Goal: Task Accomplishment & Management: Use online tool/utility

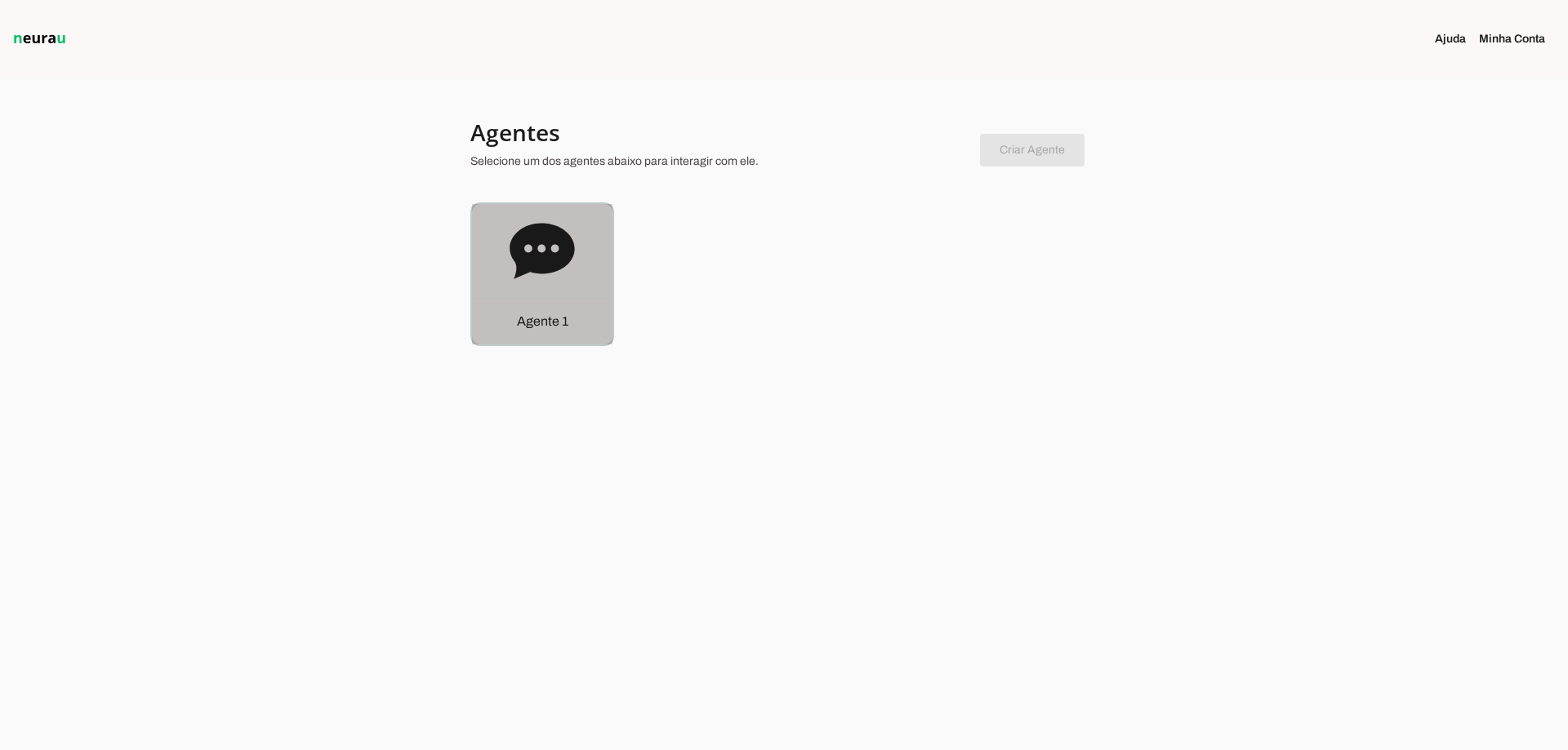
click at [581, 260] on div "Agente 1" at bounding box center [542, 274] width 141 height 141
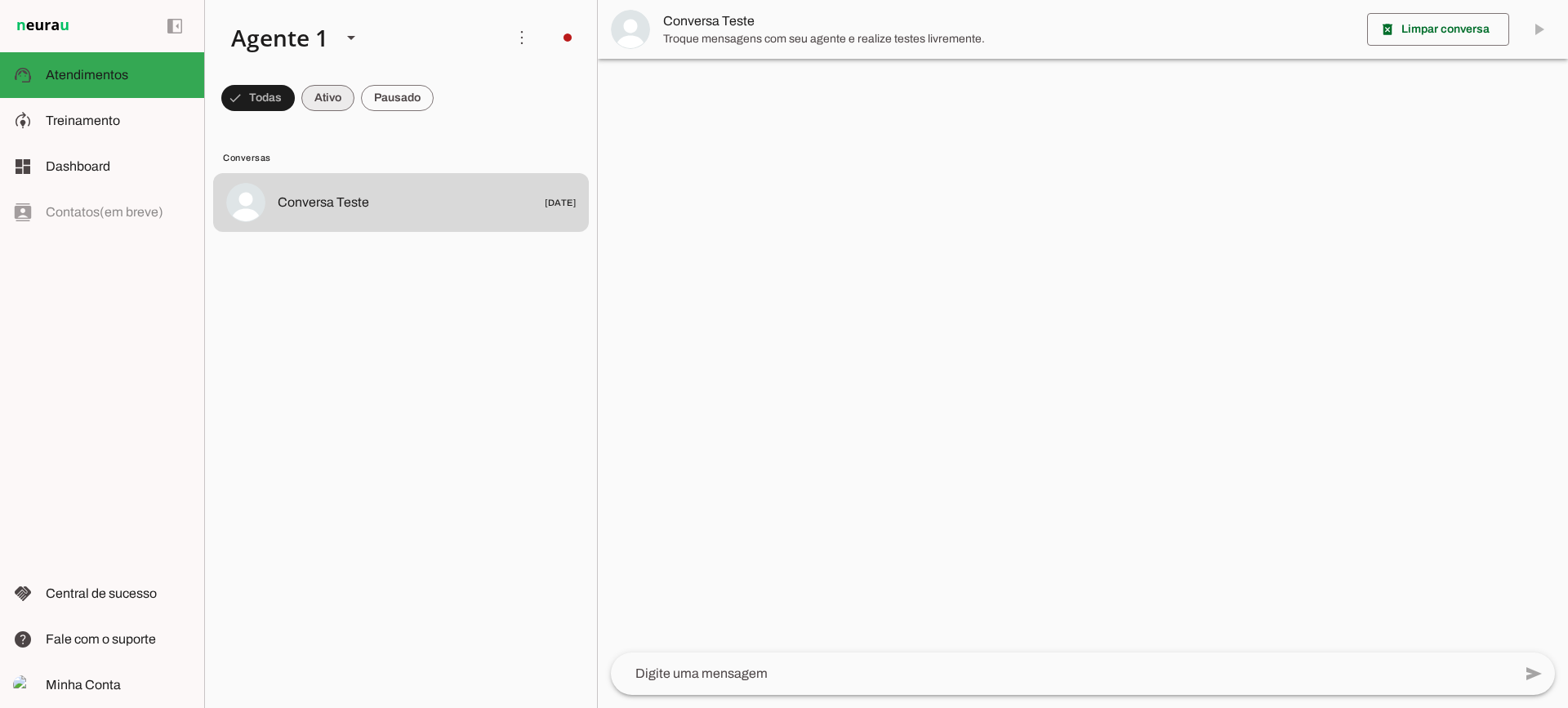
click at [341, 94] on span at bounding box center [328, 98] width 53 height 40
click at [400, 99] on span at bounding box center [397, 98] width 72 height 40
drag, startPoint x: 321, startPoint y: 101, endPoint x: 336, endPoint y: 19, distance: 83.4
click at [321, 99] on span at bounding box center [313, 98] width 53 height 40
drag, startPoint x: 422, startPoint y: 88, endPoint x: 408, endPoint y: 30, distance: 59.7
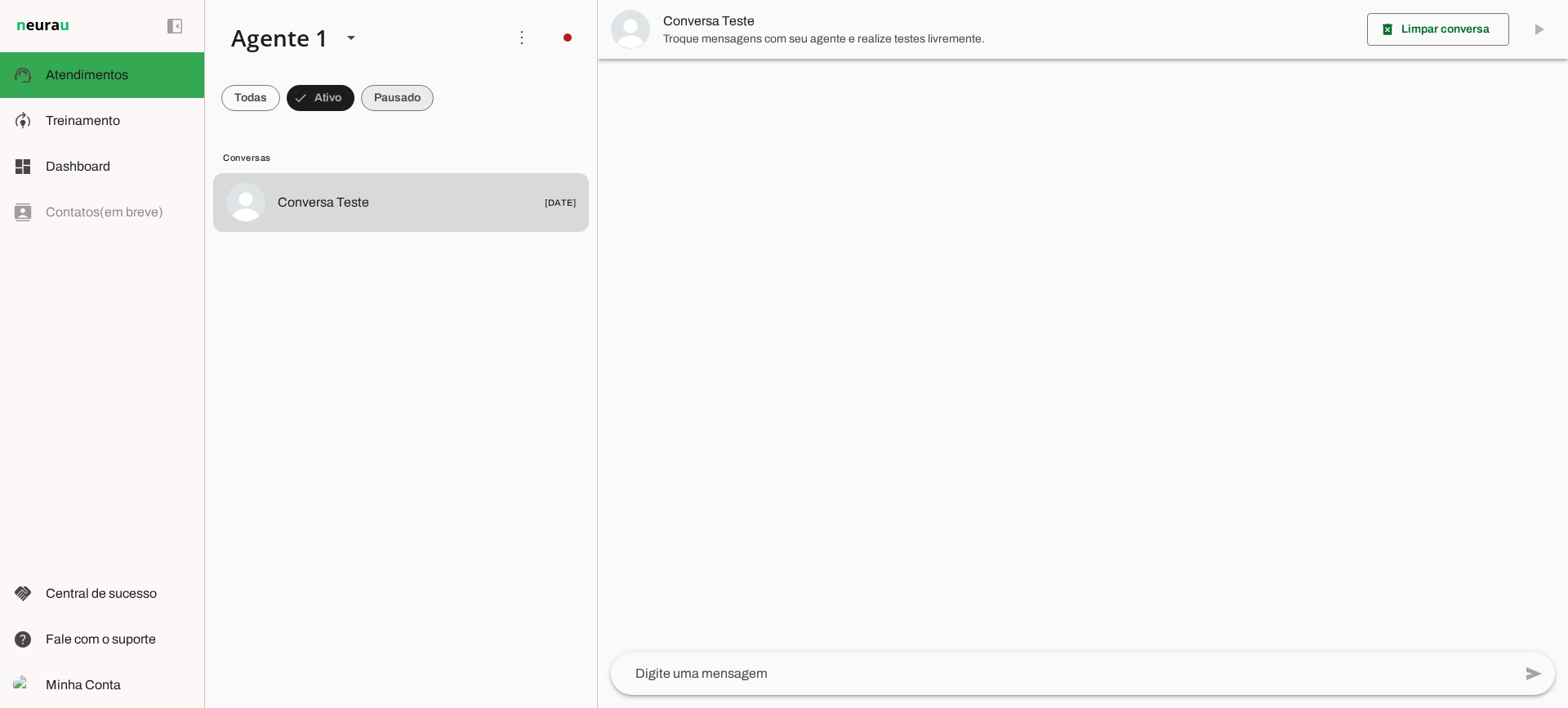
click at [421, 84] on span at bounding box center [397, 98] width 72 height 40
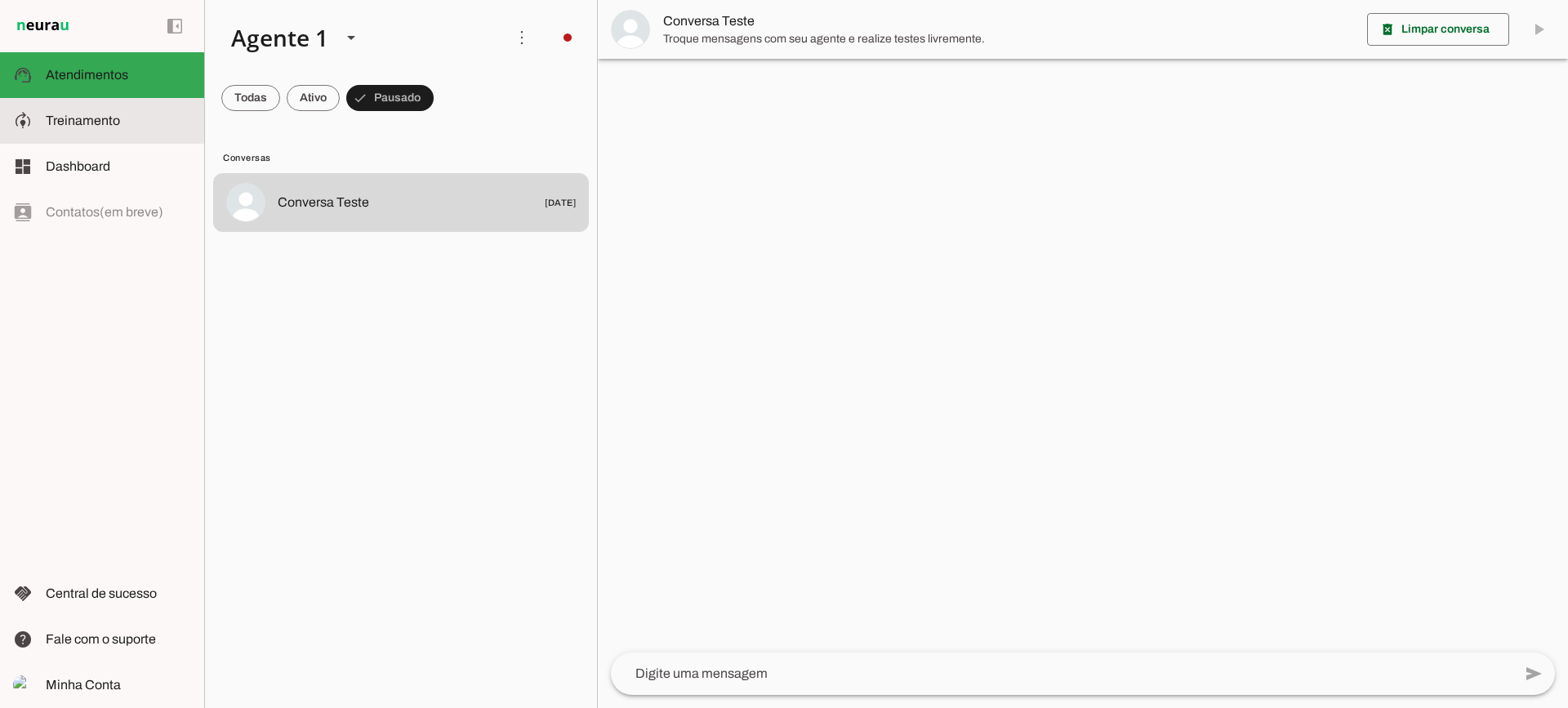
click at [122, 138] on md-item "model_training Treinamento Treinamento" at bounding box center [102, 121] width 204 height 46
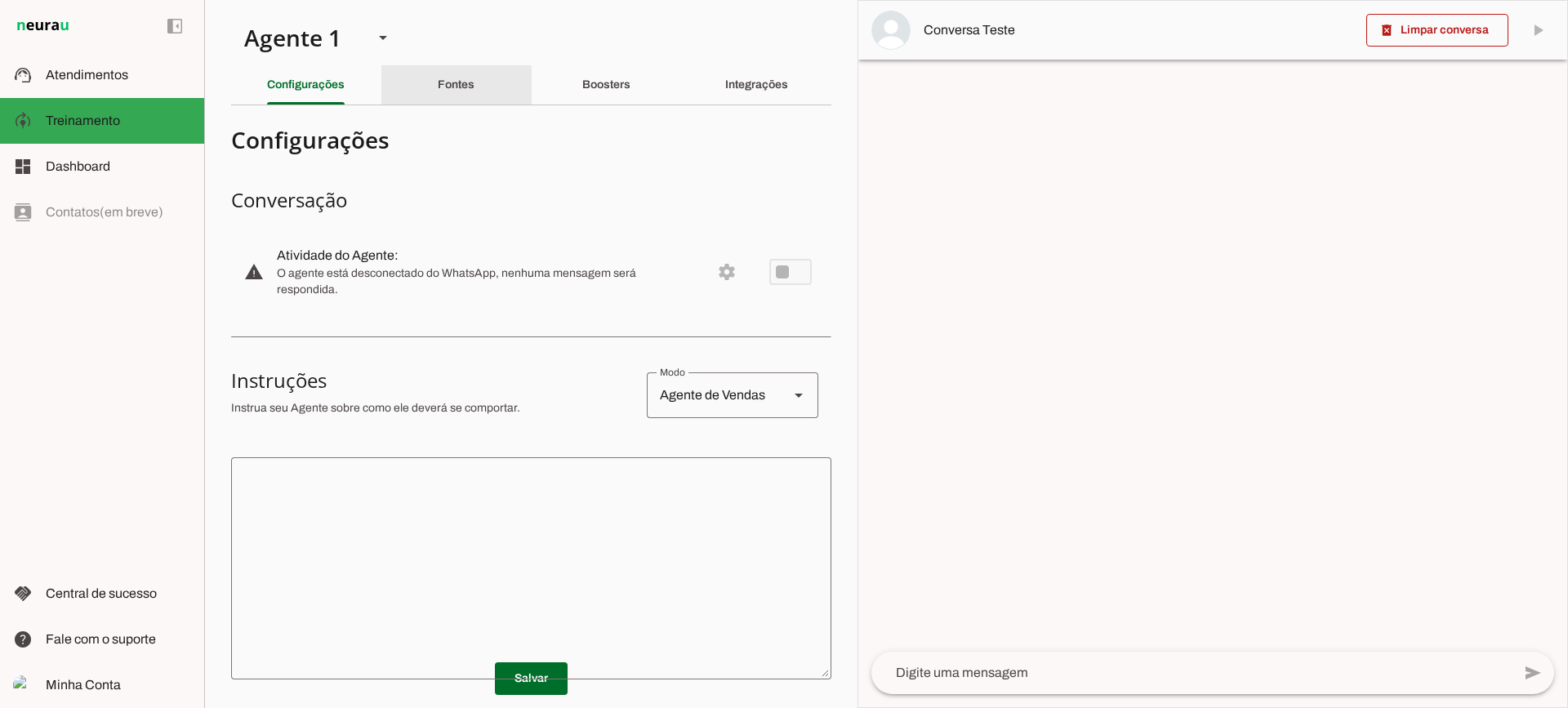
click at [438, 96] on div "Fontes" at bounding box center [456, 85] width 37 height 40
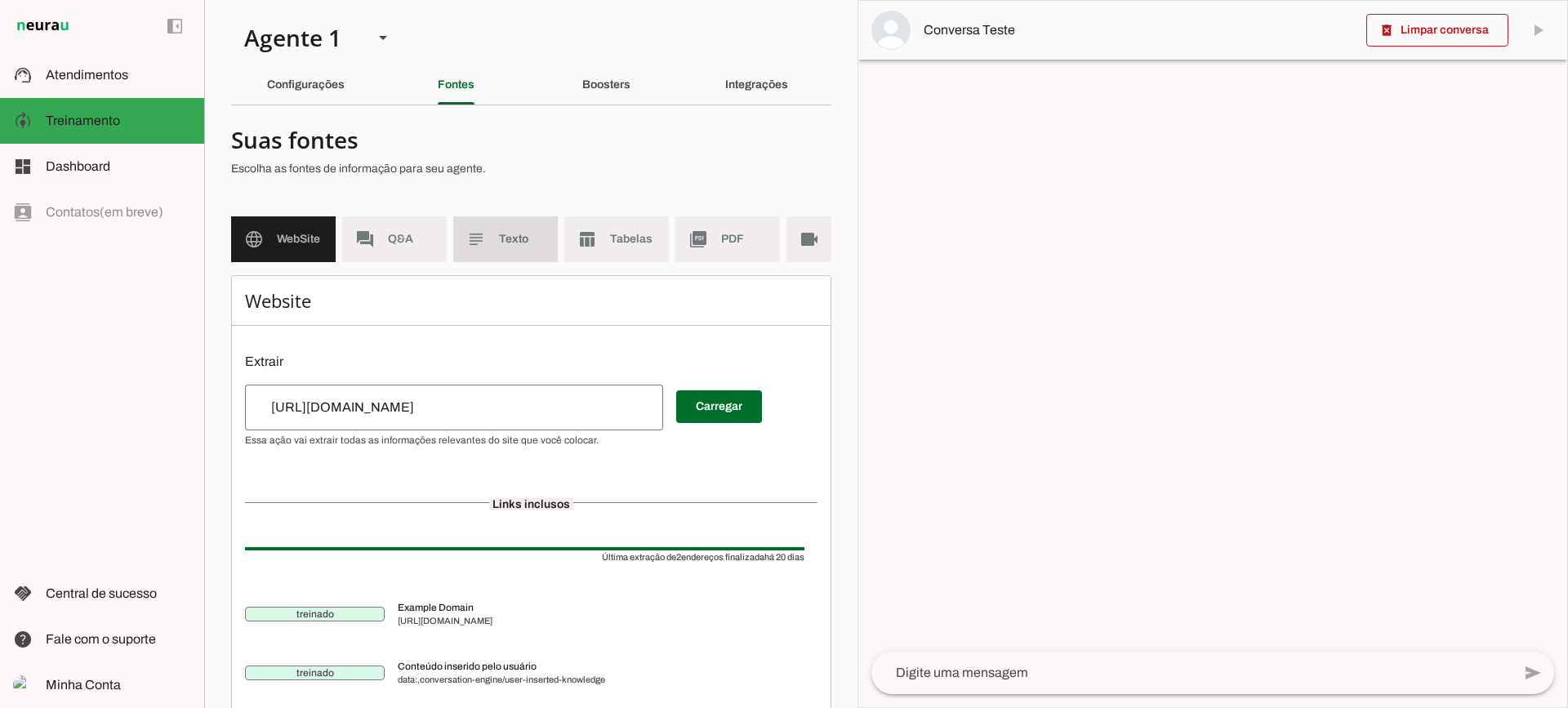
drag, startPoint x: 498, startPoint y: 228, endPoint x: 587, endPoint y: 231, distance: 89.1
click at [499, 228] on md-item "subject Texto" at bounding box center [506, 239] width 105 height 46
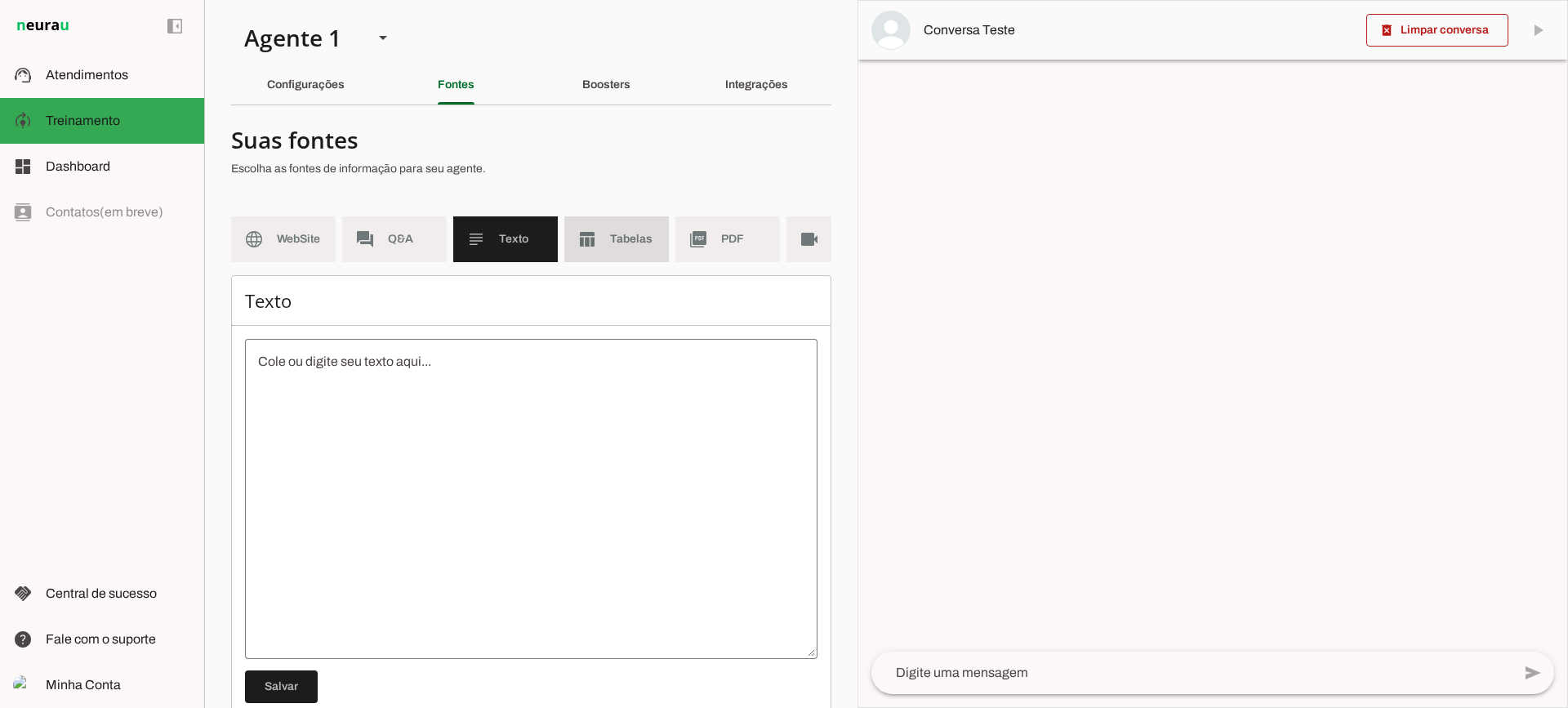
click at [612, 241] on span "Tabelas" at bounding box center [633, 239] width 46 height 16
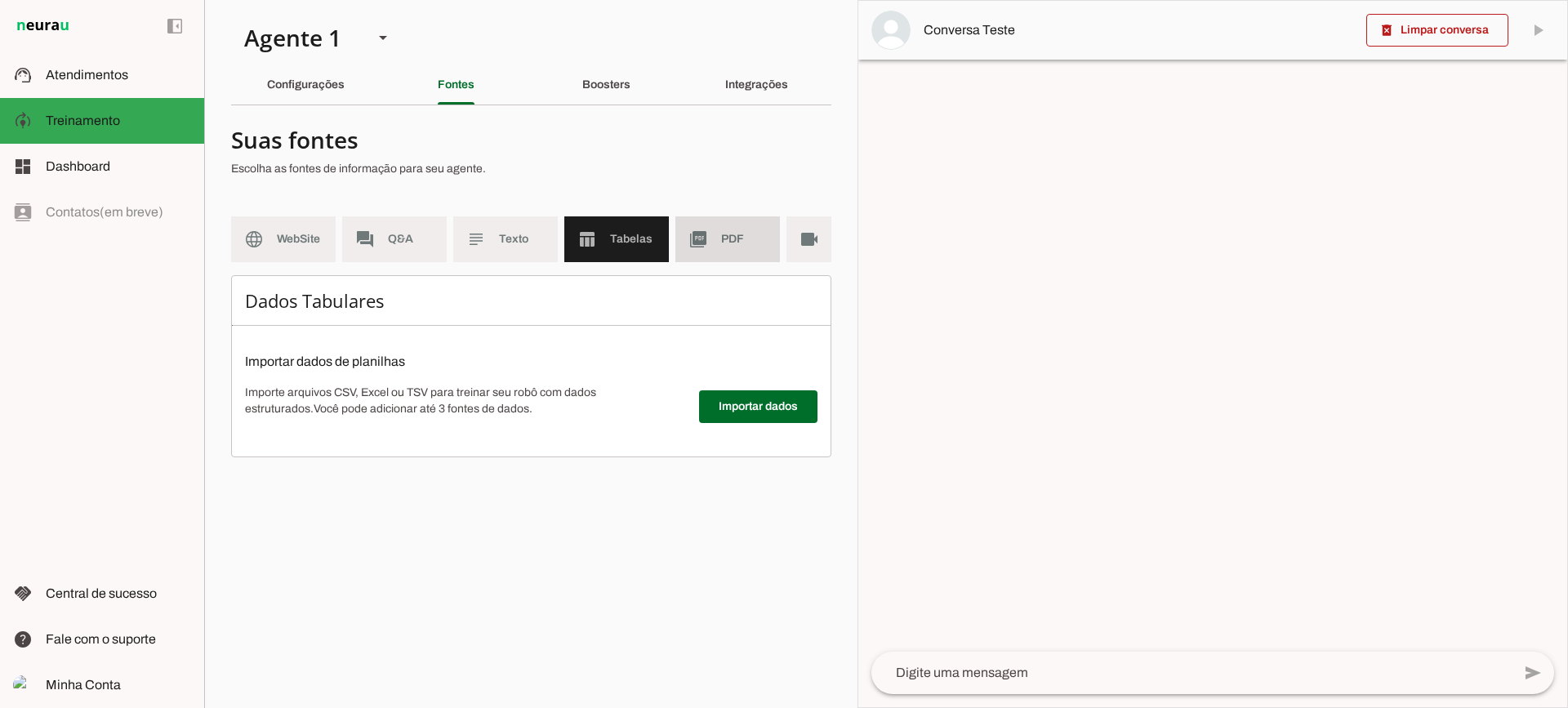
click at [749, 235] on span "PDF" at bounding box center [744, 239] width 46 height 16
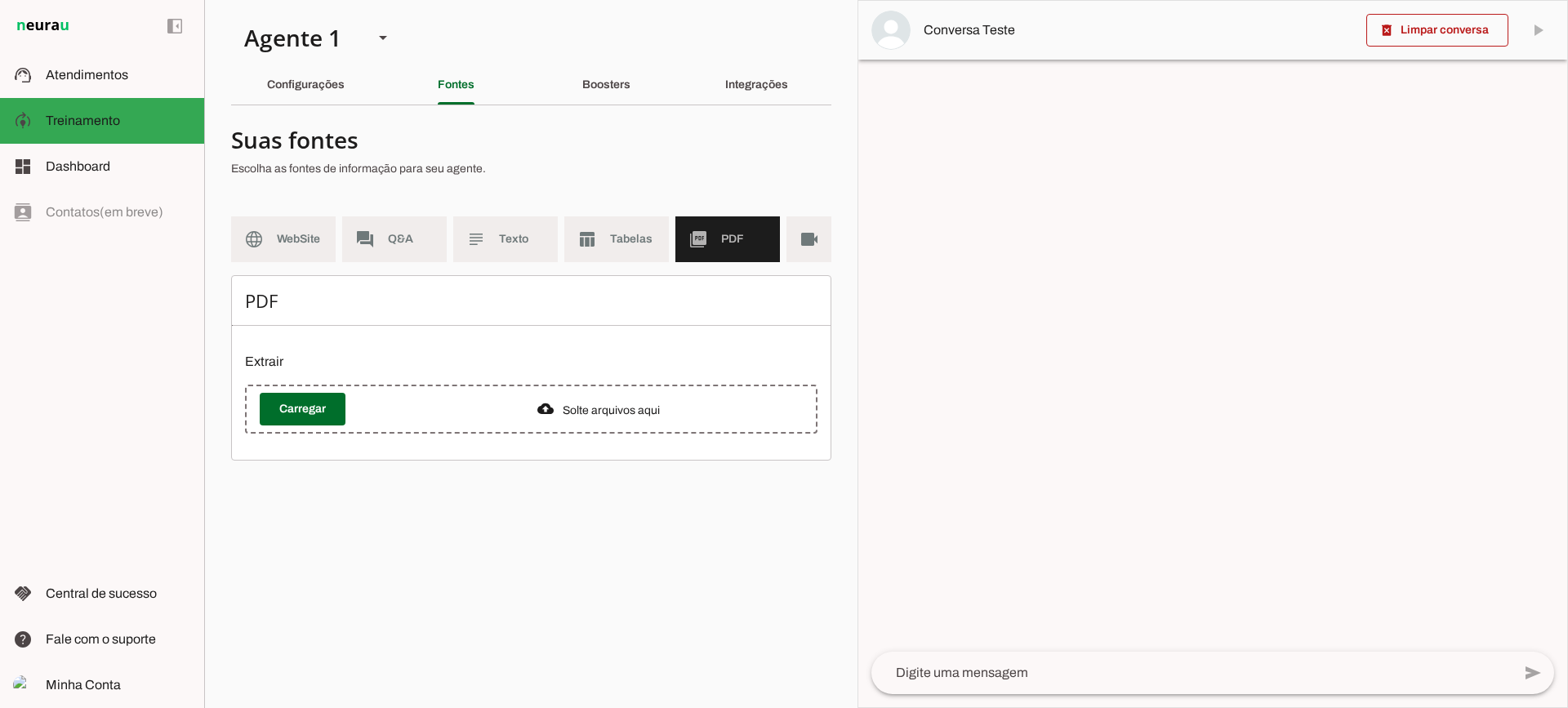
scroll to position [0, 60]
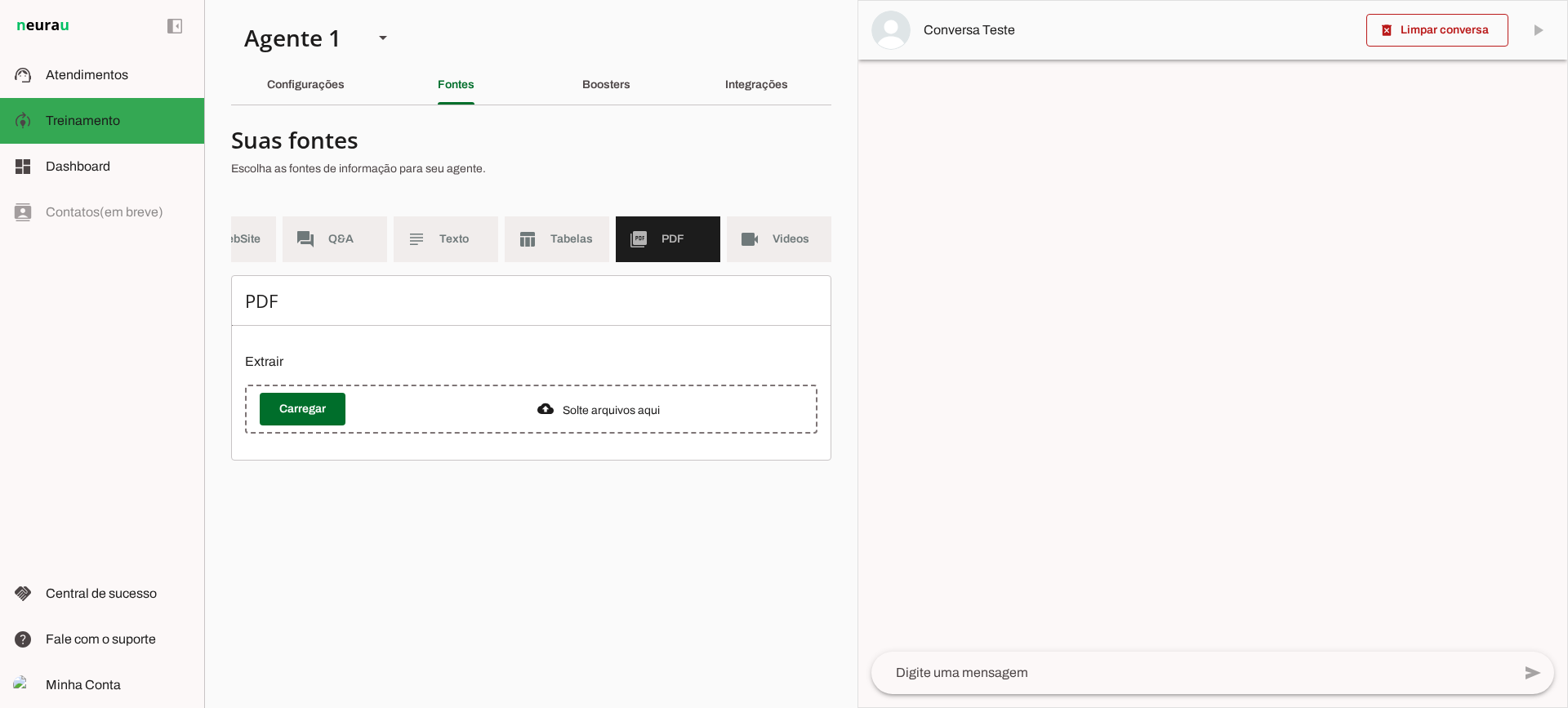
click at [765, 242] on md-item "videocam Videos" at bounding box center [779, 239] width 105 height 46
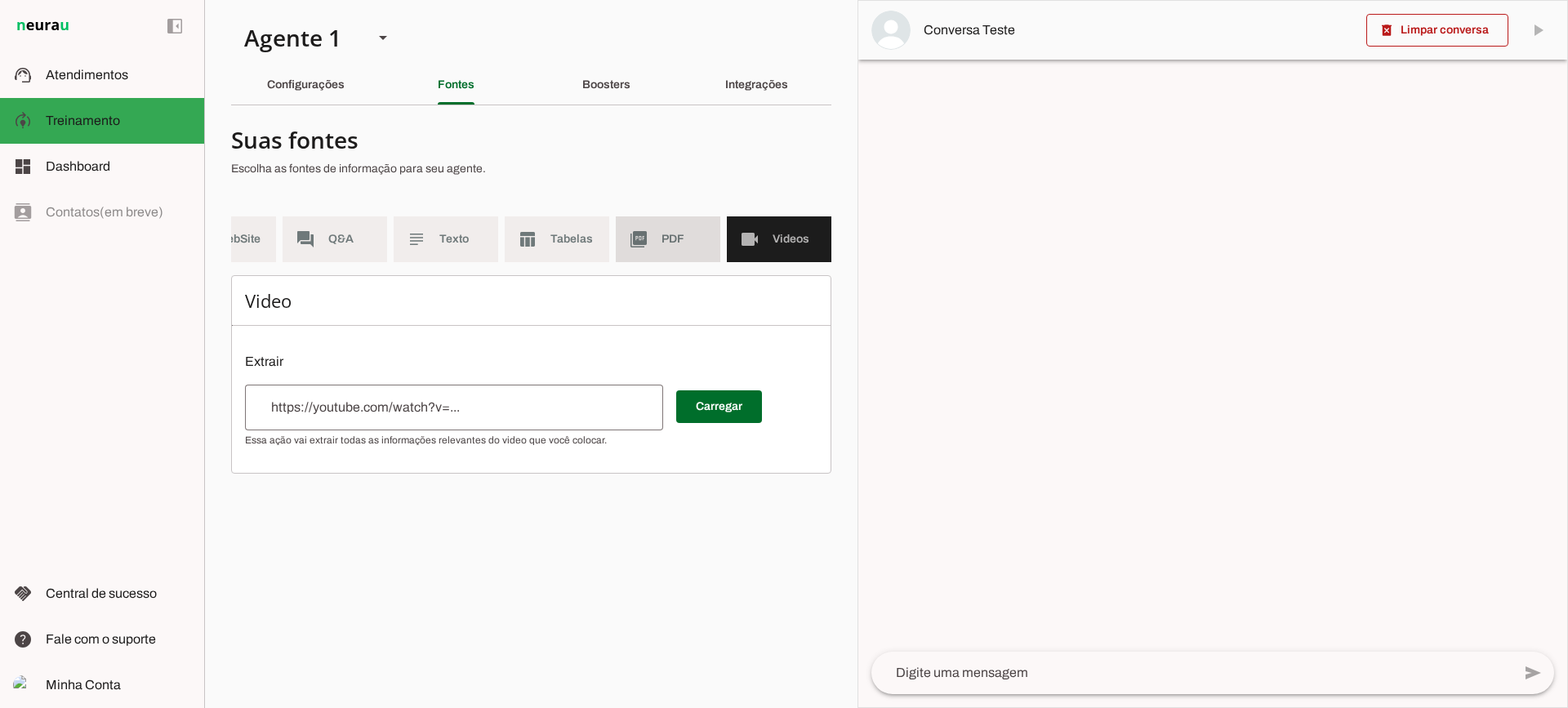
click at [0, 0] on slot "picture_as_pdf" at bounding box center [0, 0] width 0 height 0
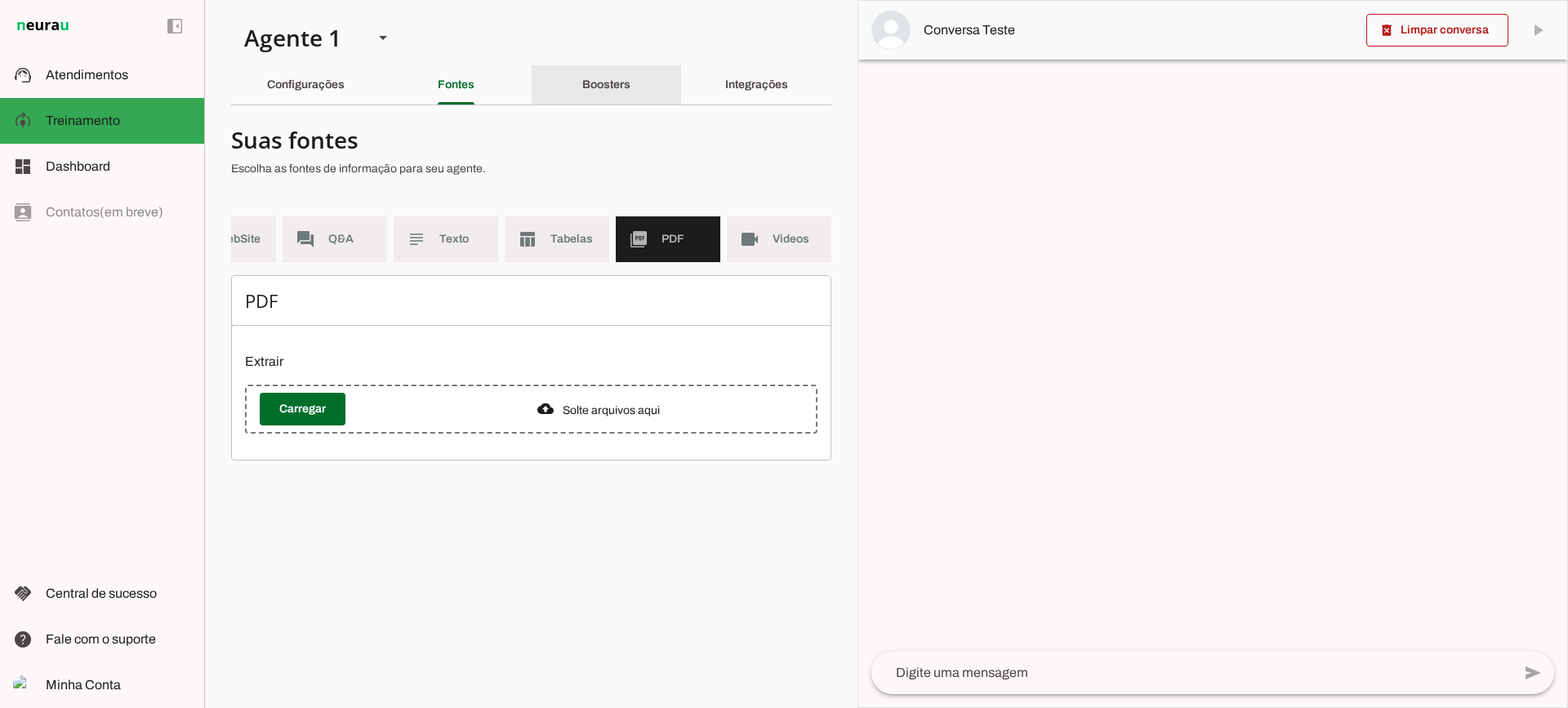
click at [622, 66] on div "Boosters" at bounding box center [606, 85] width 48 height 40
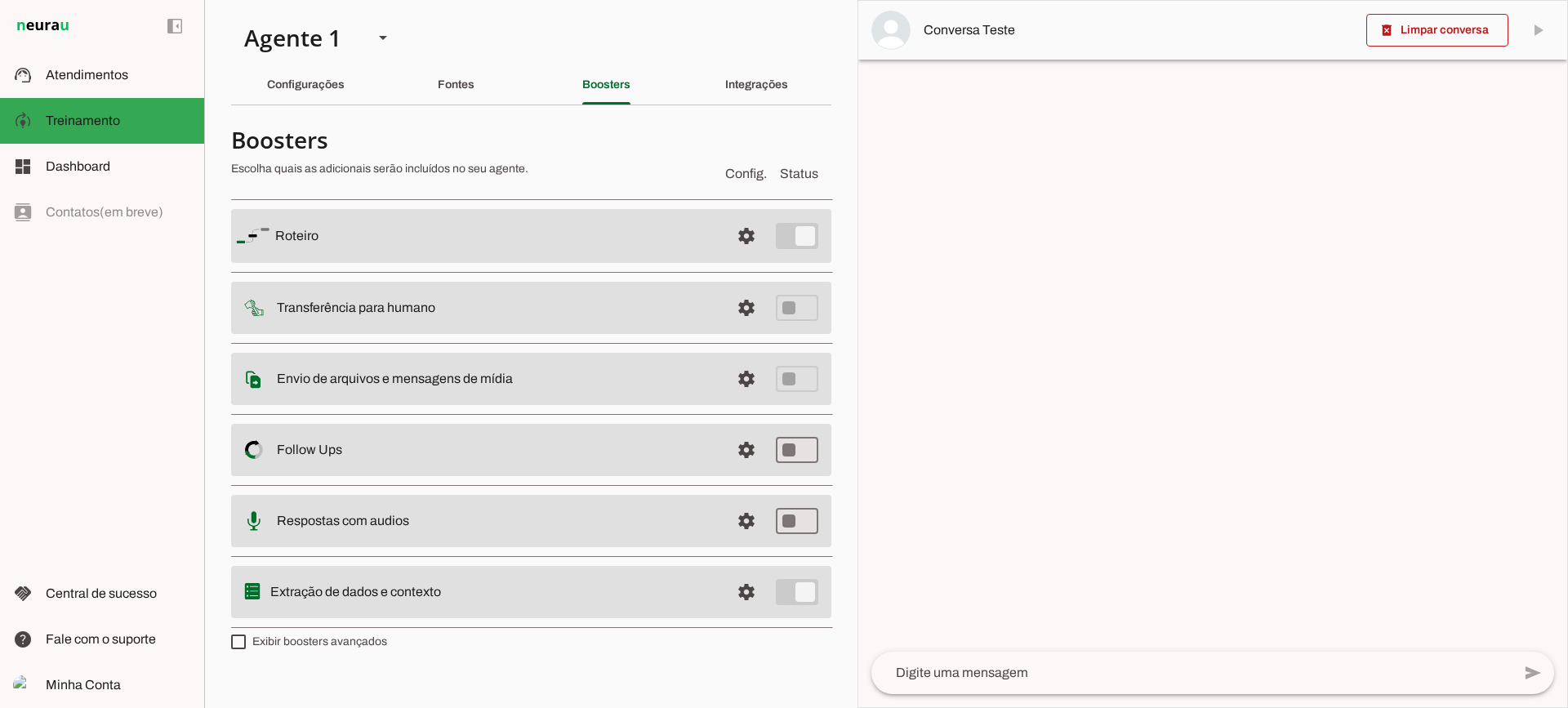
click at [736, 326] on md-item "settings Transferência para humano" at bounding box center [531, 308] width 600 height 52
click at [746, 304] on span at bounding box center [746, 308] width 40 height 40
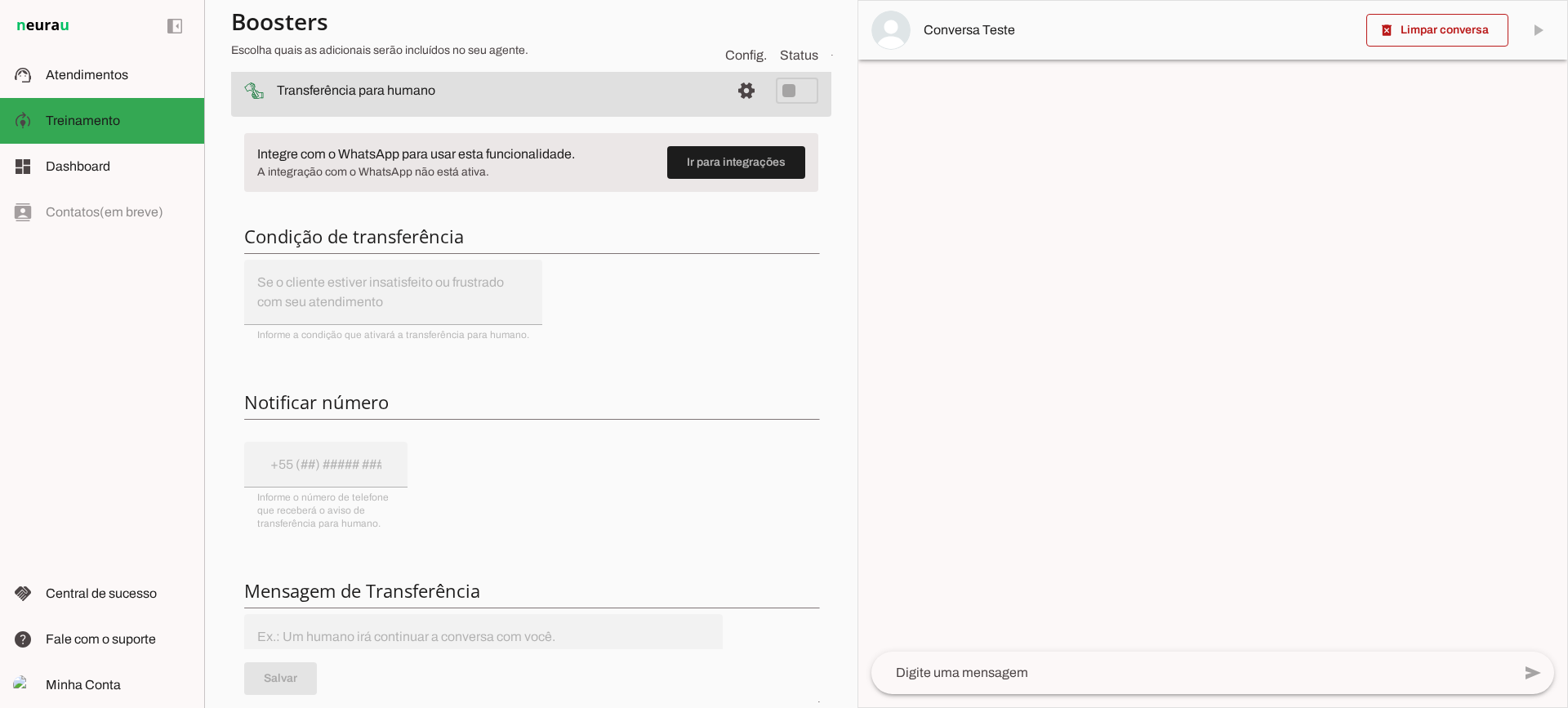
scroll to position [164, 0]
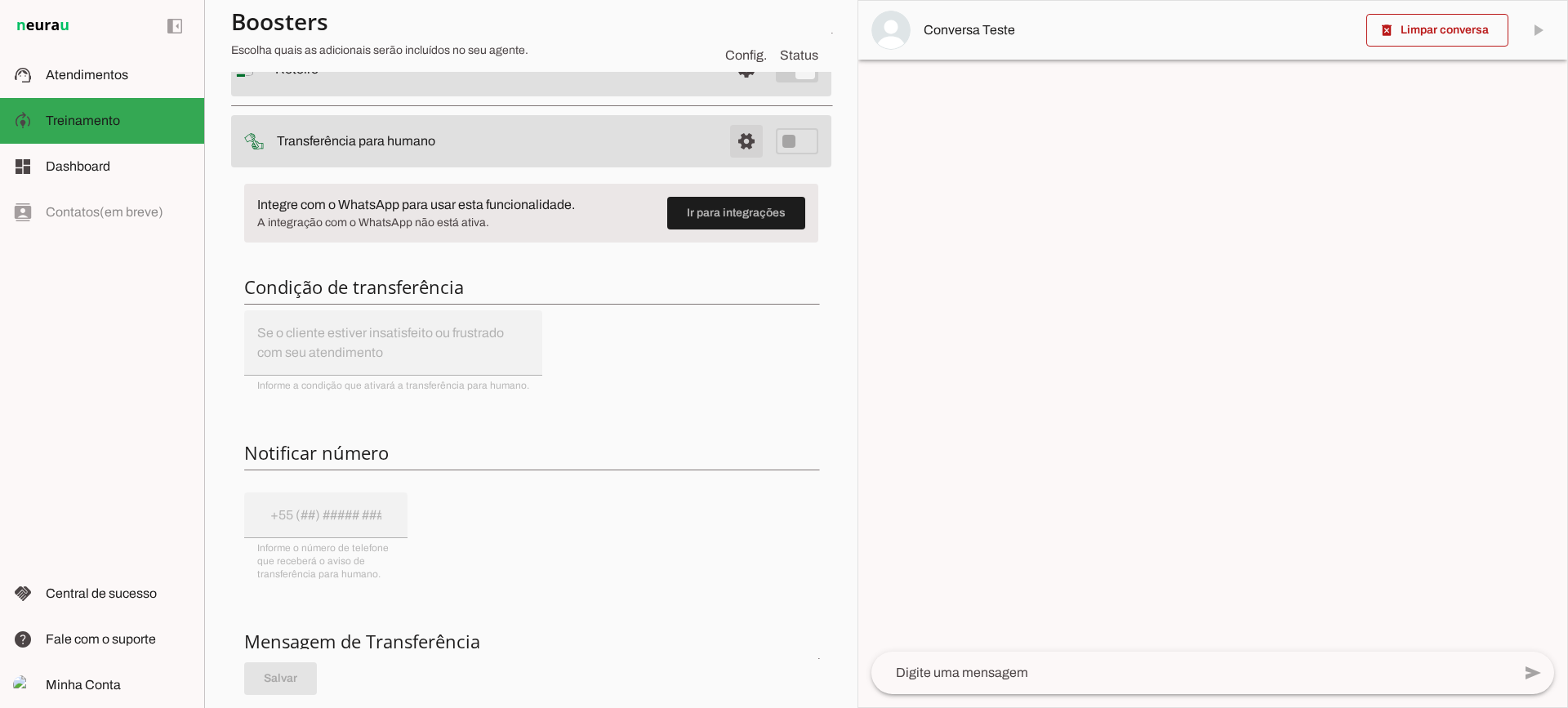
click at [748, 140] on span at bounding box center [746, 141] width 40 height 40
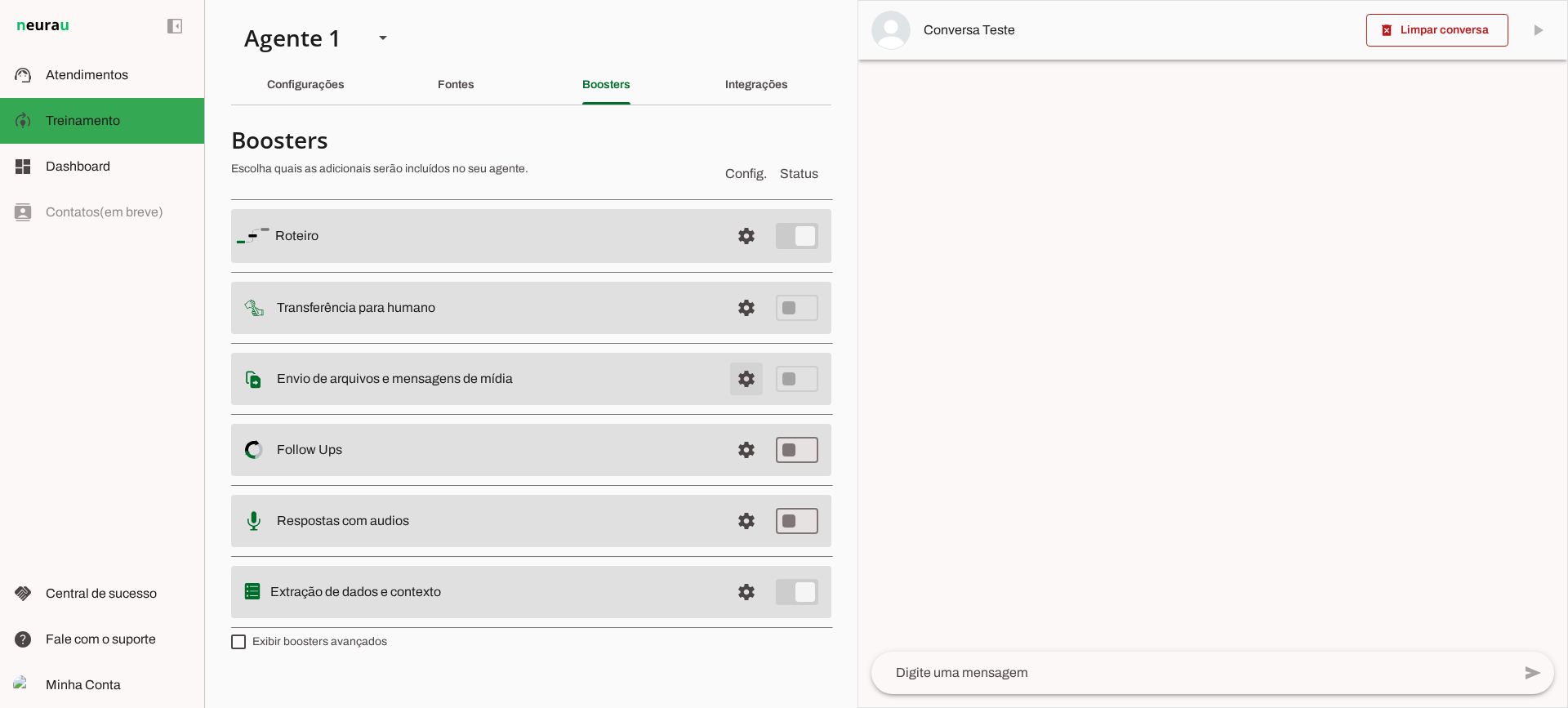
click at [743, 372] on span at bounding box center [746, 378] width 40 height 40
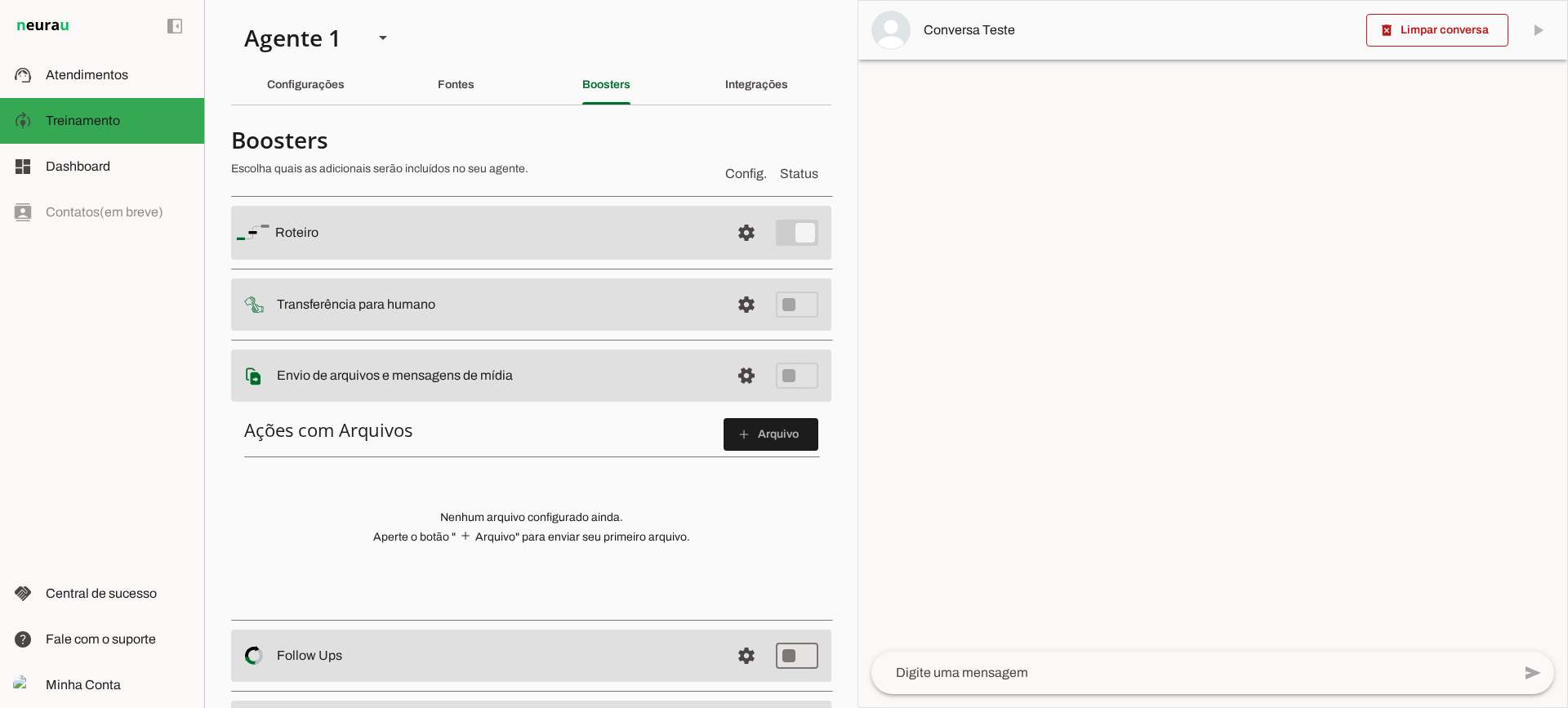
scroll to position [82, 0]
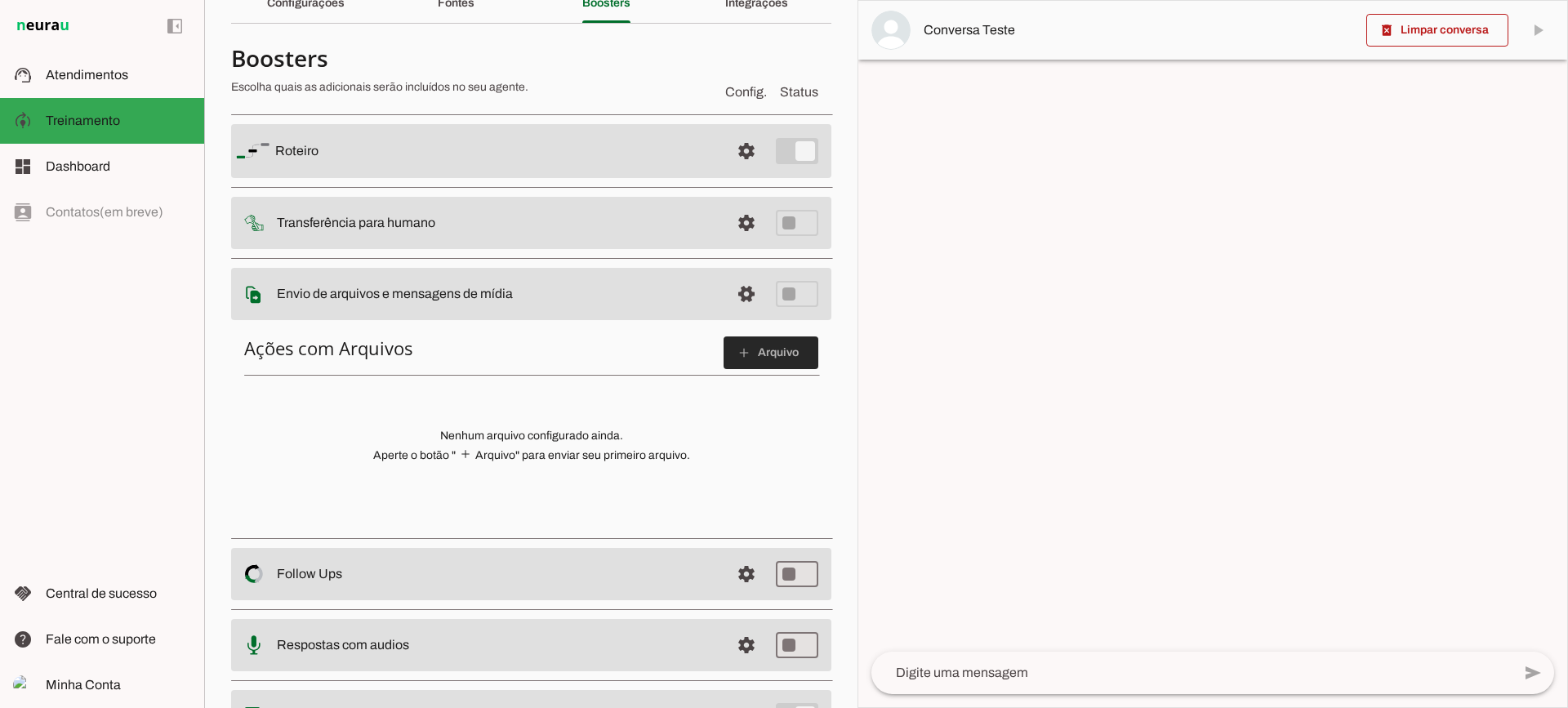
click at [750, 362] on span at bounding box center [771, 352] width 94 height 40
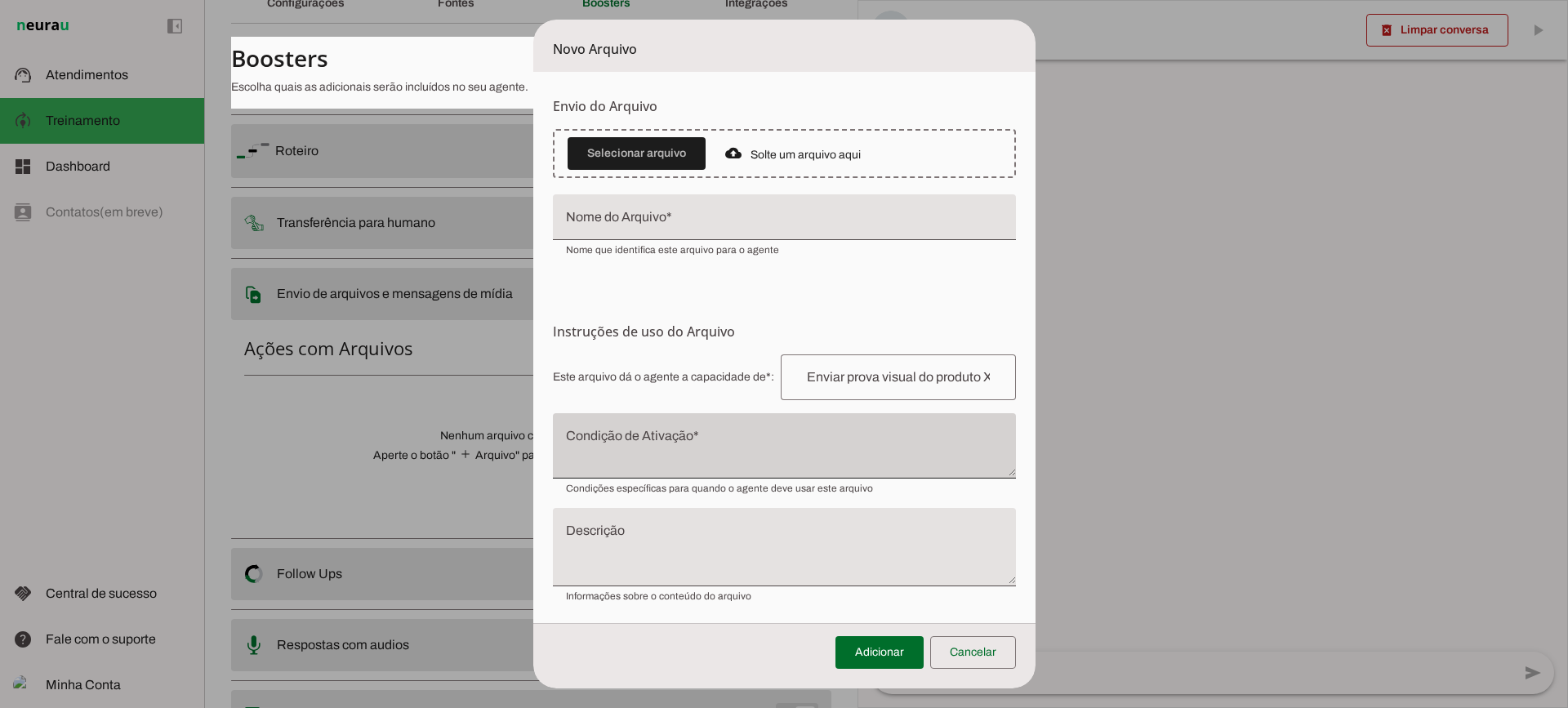
click at [704, 427] on div at bounding box center [784, 446] width 463 height 66
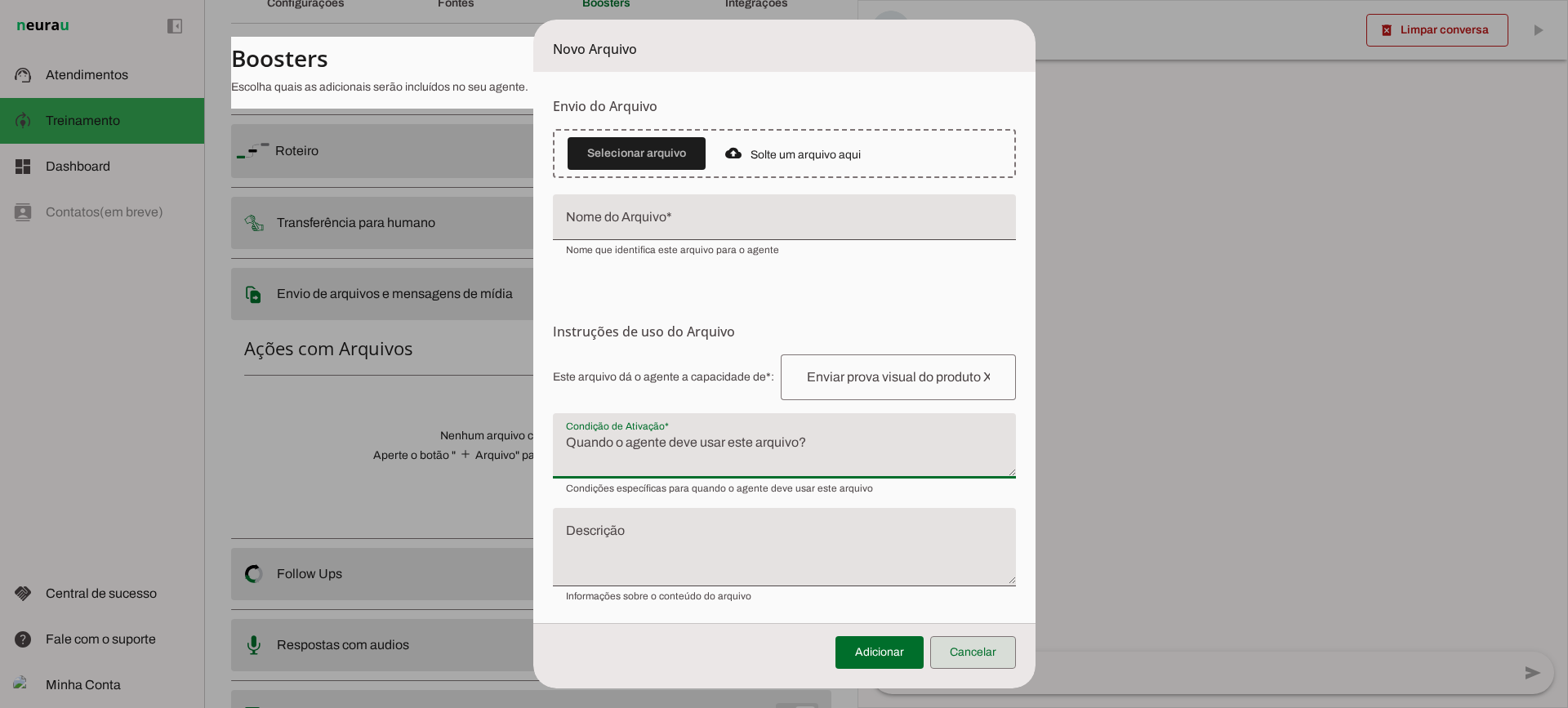
click at [966, 649] on span at bounding box center [974, 652] width 86 height 40
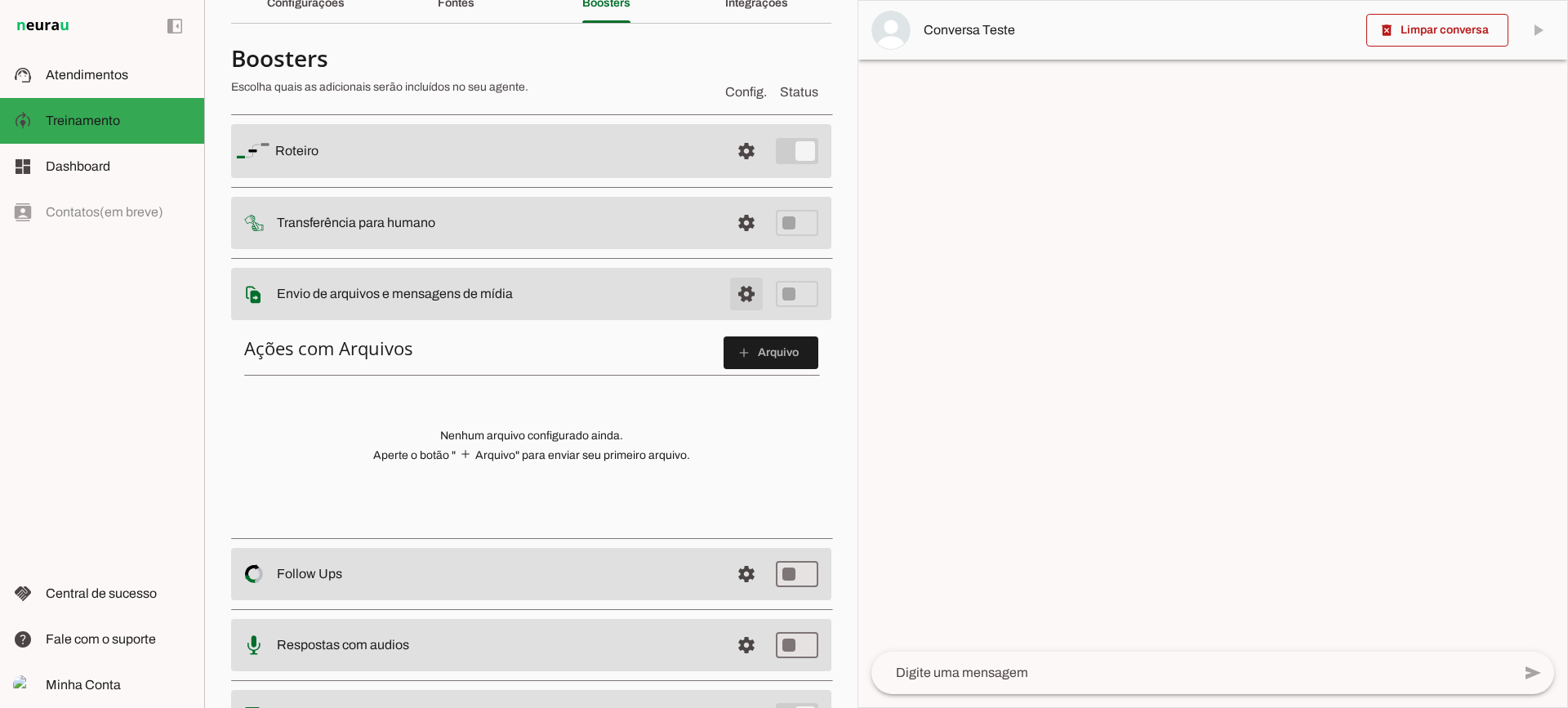
click at [742, 302] on span at bounding box center [746, 294] width 40 height 40
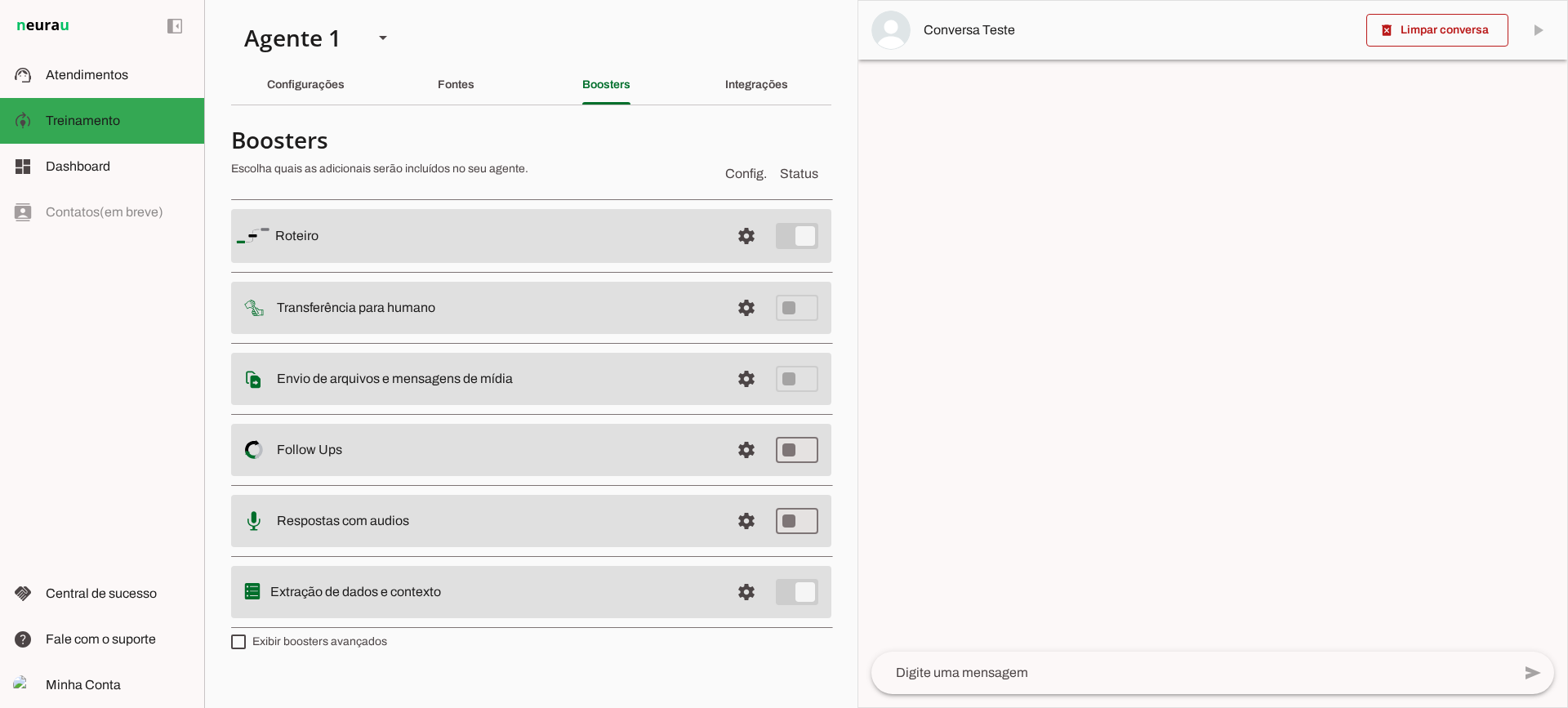
click at [733, 429] on md-item "settings Follow Ups Controle de Interações Proativas (Follow Up) O Agente permi…" at bounding box center [531, 450] width 600 height 52
click at [741, 437] on span at bounding box center [746, 450] width 40 height 40
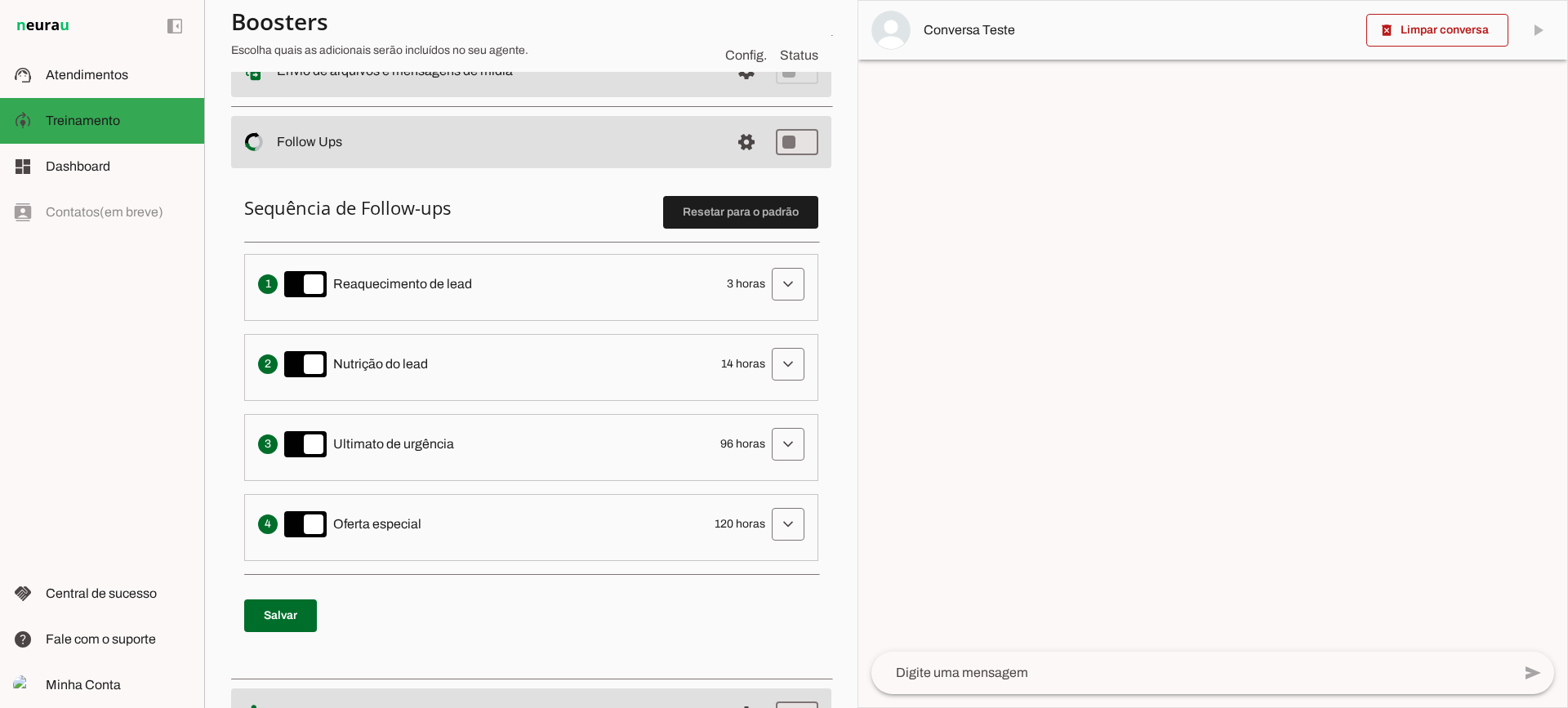
scroll to position [327, 0]
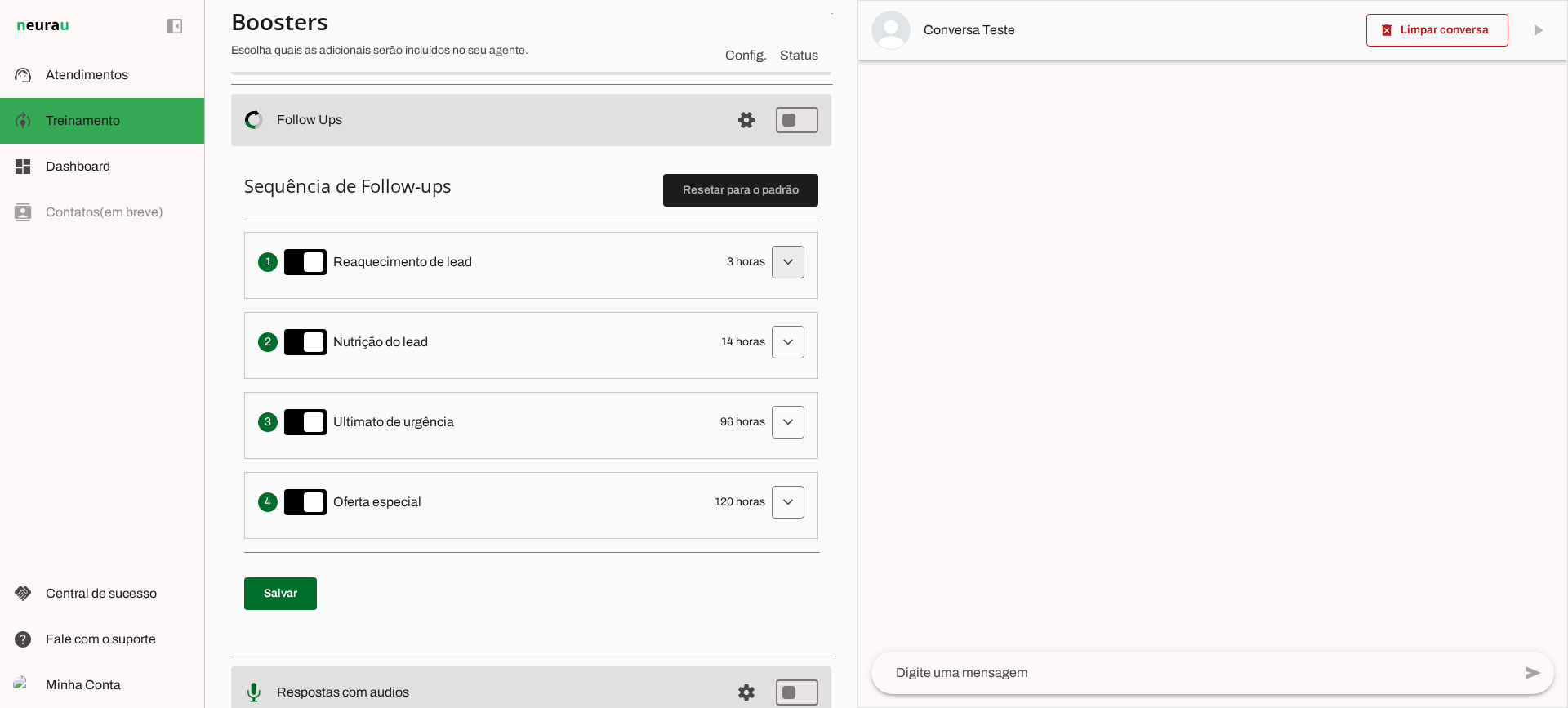
click at [770, 270] on span at bounding box center [788, 262] width 40 height 40
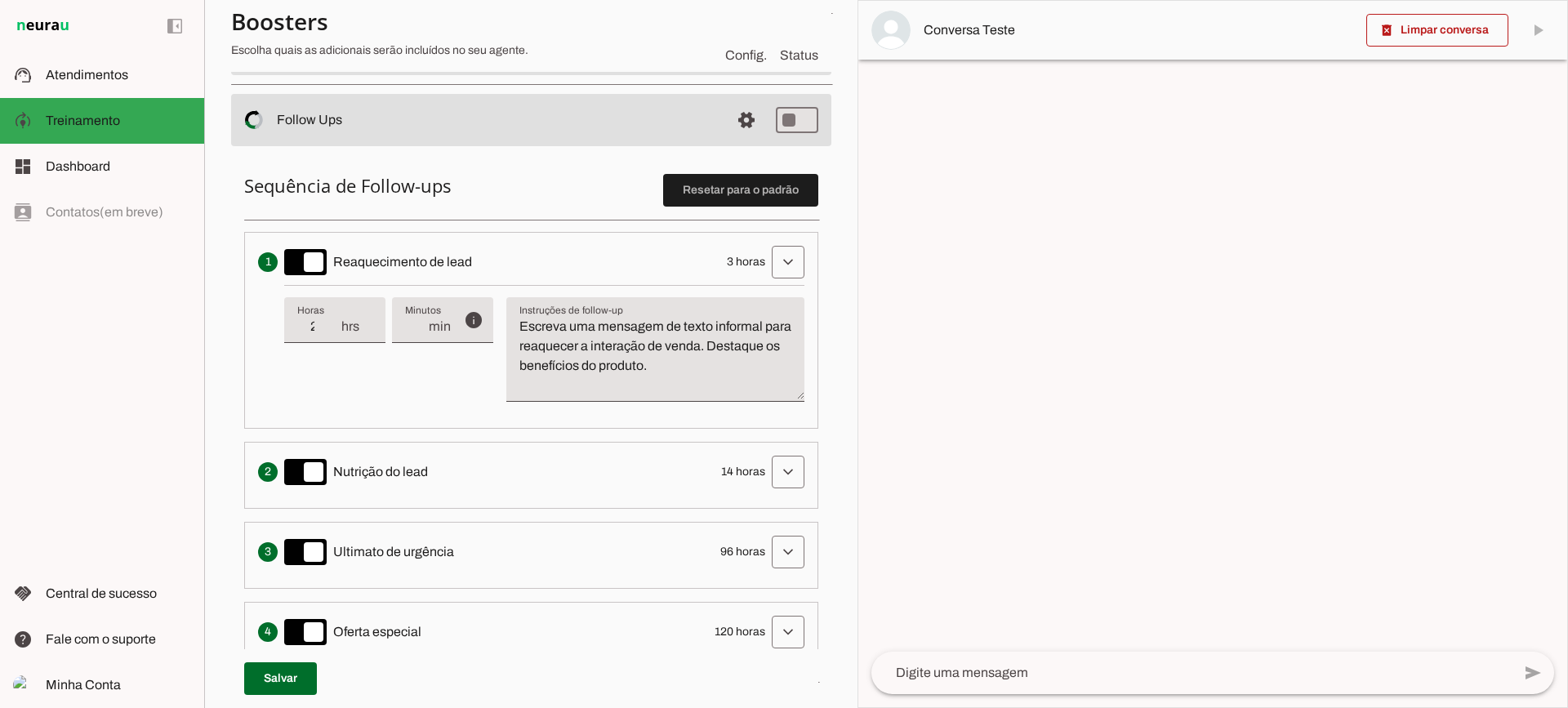
type input "2"
type md-filled-text-field "2"
click at [328, 332] on input "2" at bounding box center [319, 326] width 42 height 19
type input "1"
type md-filled-text-field "1"
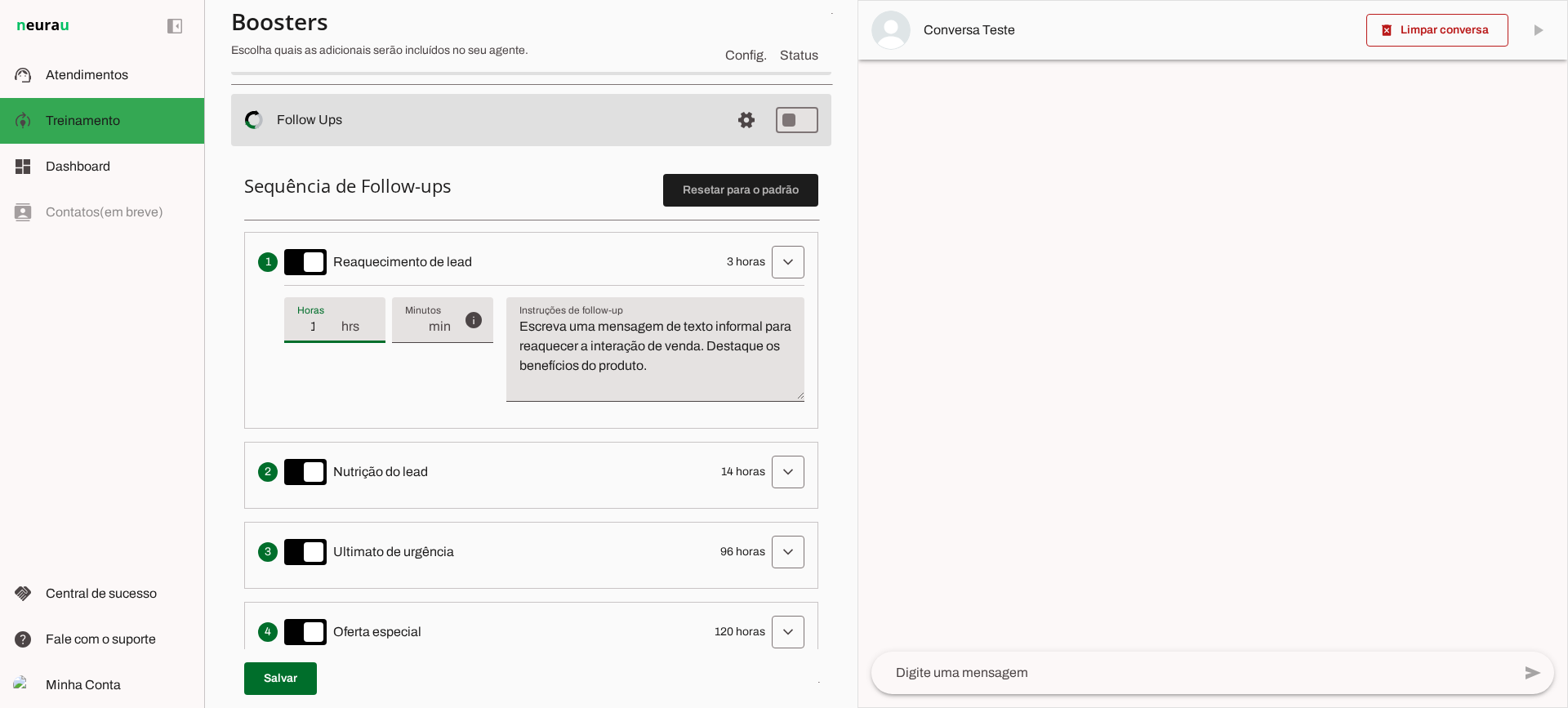
click at [328, 332] on input "1" at bounding box center [319, 326] width 42 height 19
type input "2"
type md-filled-text-field "2"
click at [331, 324] on input "2" at bounding box center [319, 326] width 42 height 19
type input "3"
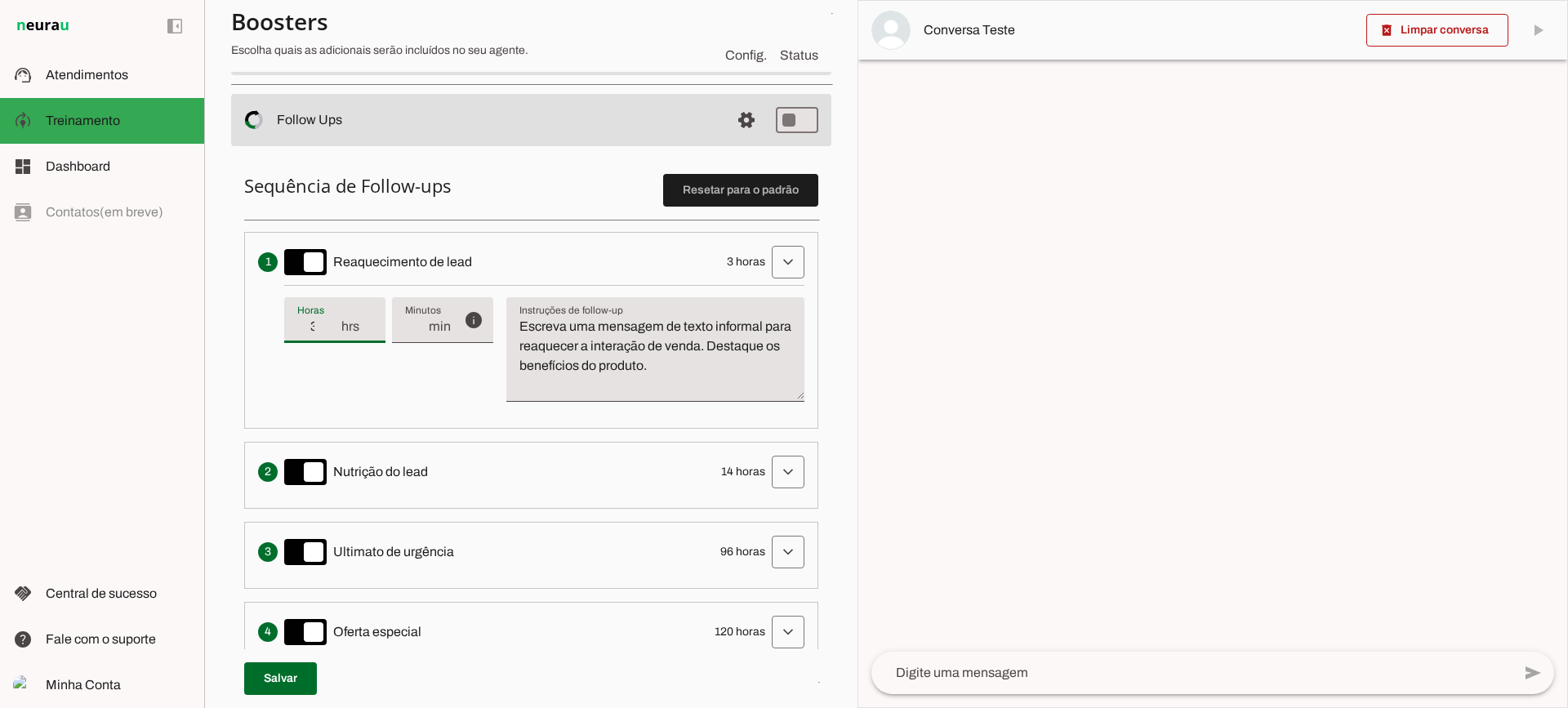
type md-filled-text-field "3"
click at [331, 324] on input "3" at bounding box center [319, 326] width 42 height 19
type input "4"
type md-filled-text-field "4"
click at [331, 324] on input "4" at bounding box center [319, 326] width 42 height 19
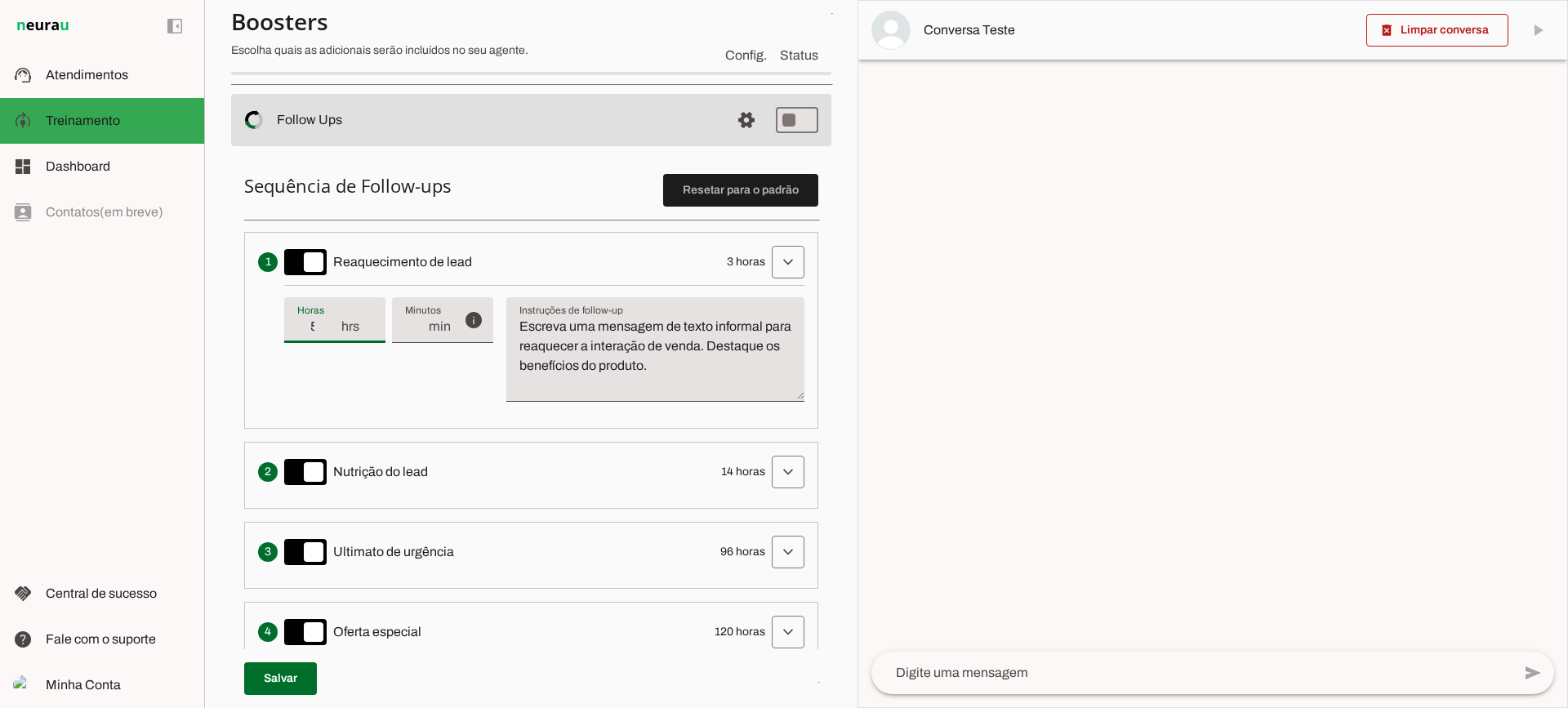
type input "5"
type md-filled-text-field "5"
click at [331, 324] on input "5" at bounding box center [319, 326] width 42 height 19
type input "4"
type md-filled-text-field "4"
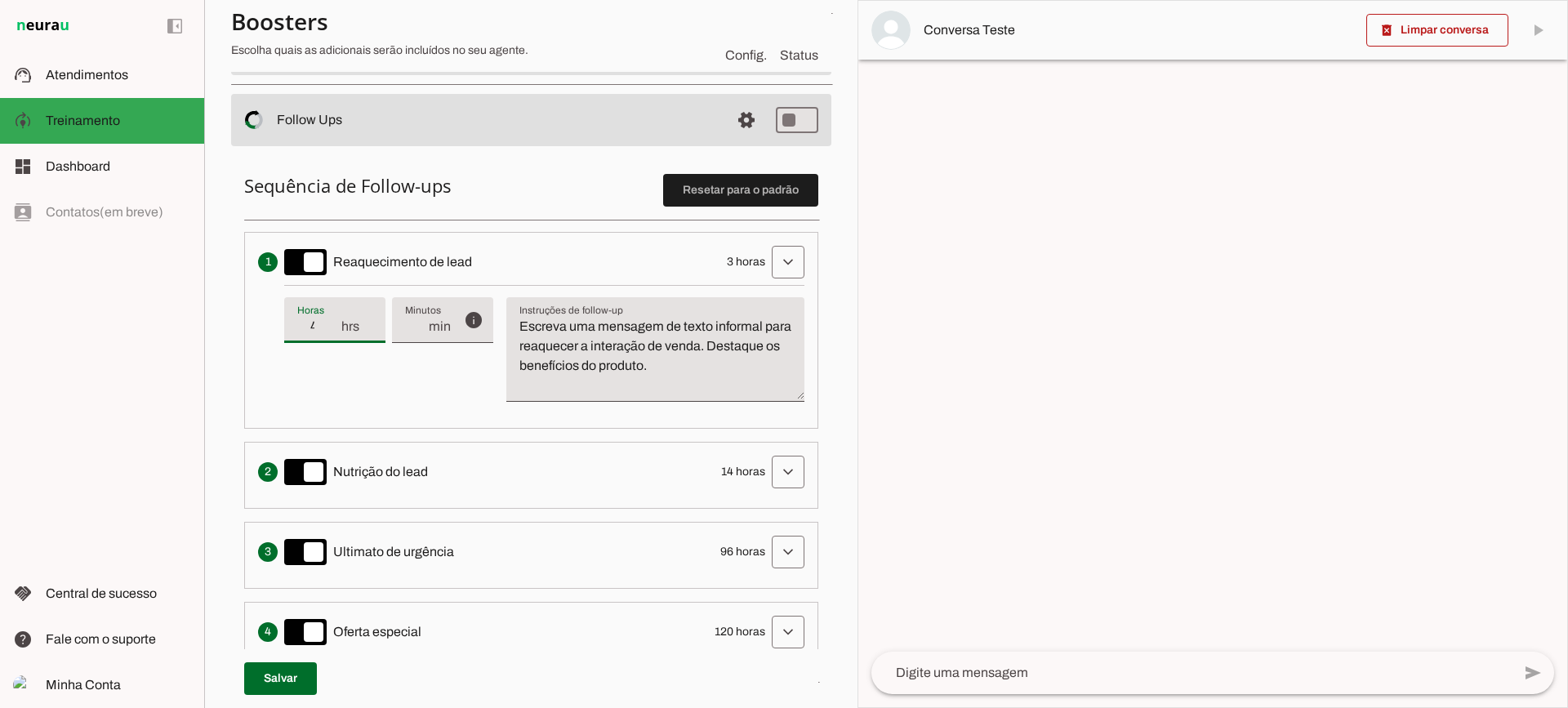
click at [336, 332] on input "4" at bounding box center [319, 326] width 42 height 19
type input "3"
type md-filled-text-field "3"
click at [336, 332] on input "3" at bounding box center [319, 326] width 42 height 19
click at [669, 372] on textarea "Escreva uma mensagem de texto informal para reaquecer a interação de venda. Des…" at bounding box center [656, 356] width 298 height 78
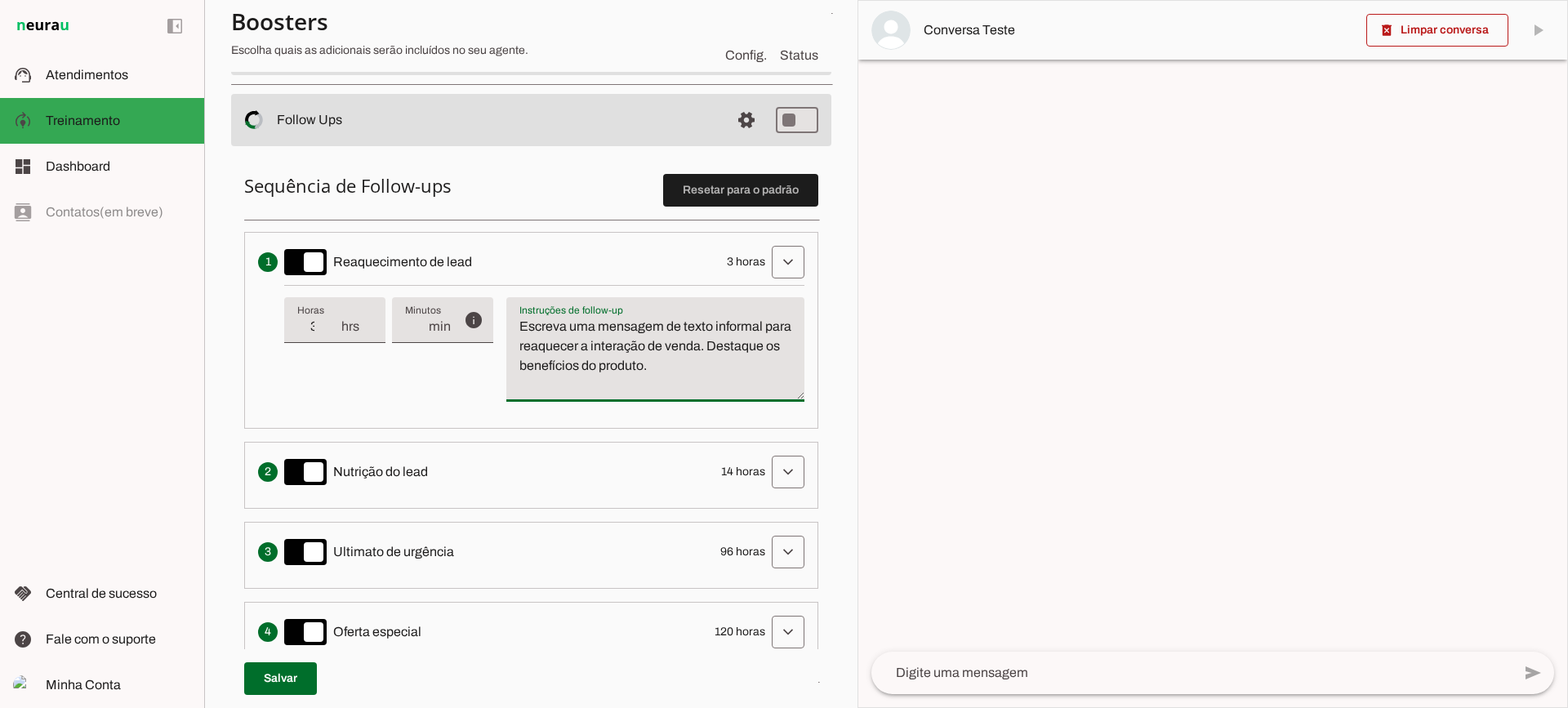
drag, startPoint x: 744, startPoint y: 368, endPoint x: 473, endPoint y: 266, distance: 289.6
click at [473, 266] on li "Envia uma mensagem para reengajar leads que pararam de responder, incentivando-…" at bounding box center [531, 330] width 574 height 197
type textarea "Escreva uma mensagem de texto informal para reaquecer a interação de venda. Des…"
click at [669, 341] on textarea "Escreva uma mensagem de texto informal para reaquecer a interação de venda. Des…" at bounding box center [656, 356] width 298 height 78
click at [731, 124] on span at bounding box center [746, 120] width 40 height 40
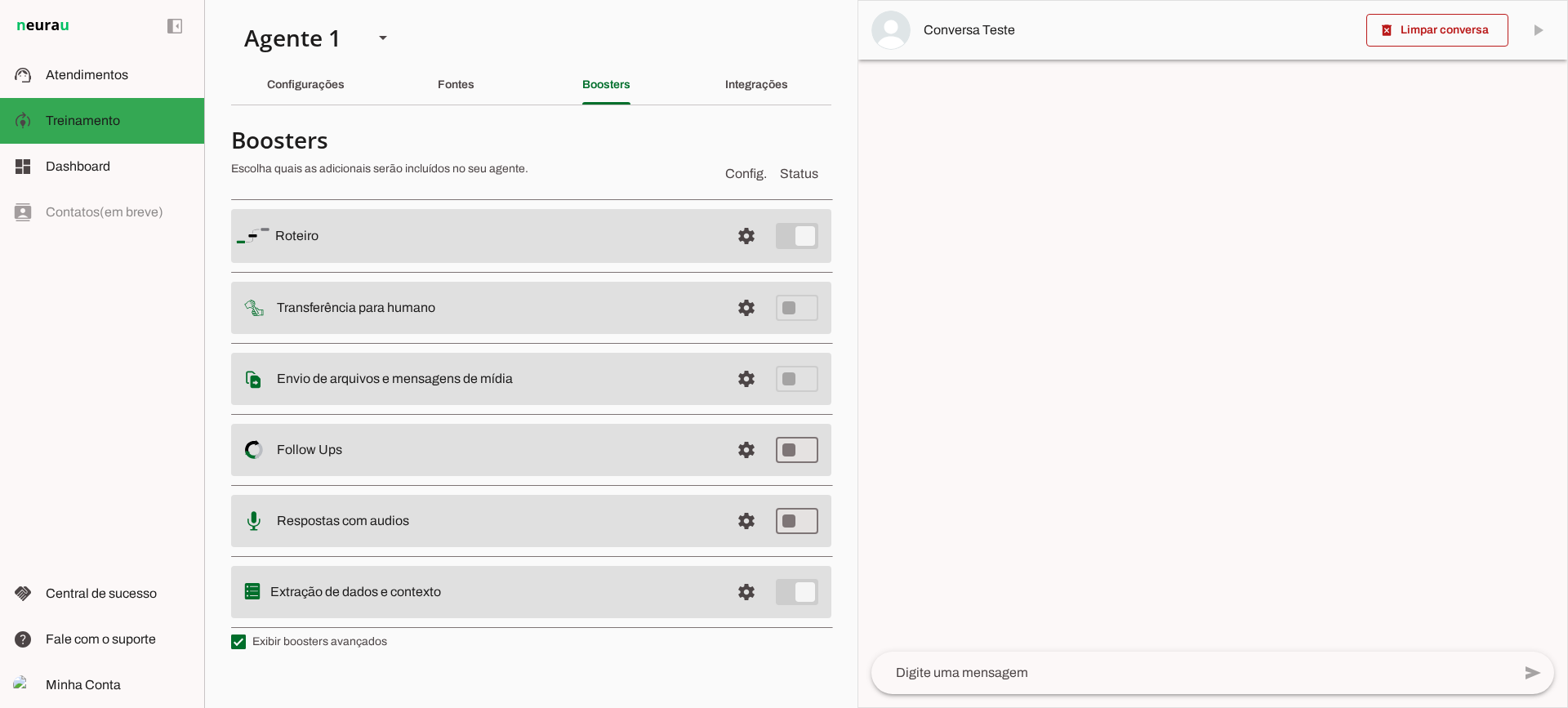
click at [725, 507] on md-item "settings Respostas com audios" at bounding box center [531, 521] width 600 height 52
click at [749, 519] on span at bounding box center [746, 521] width 40 height 40
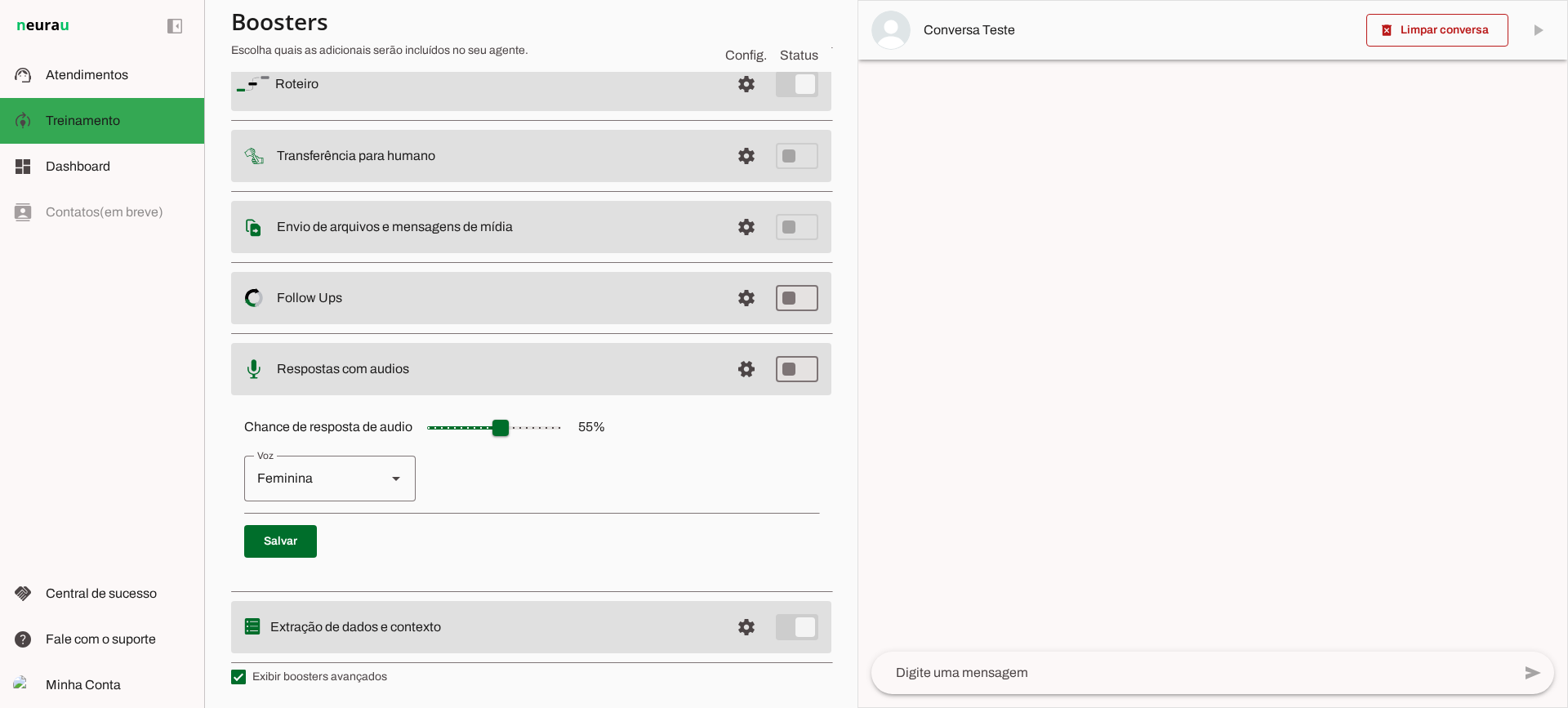
scroll to position [149, 0]
click at [729, 364] on span at bounding box center [746, 368] width 40 height 40
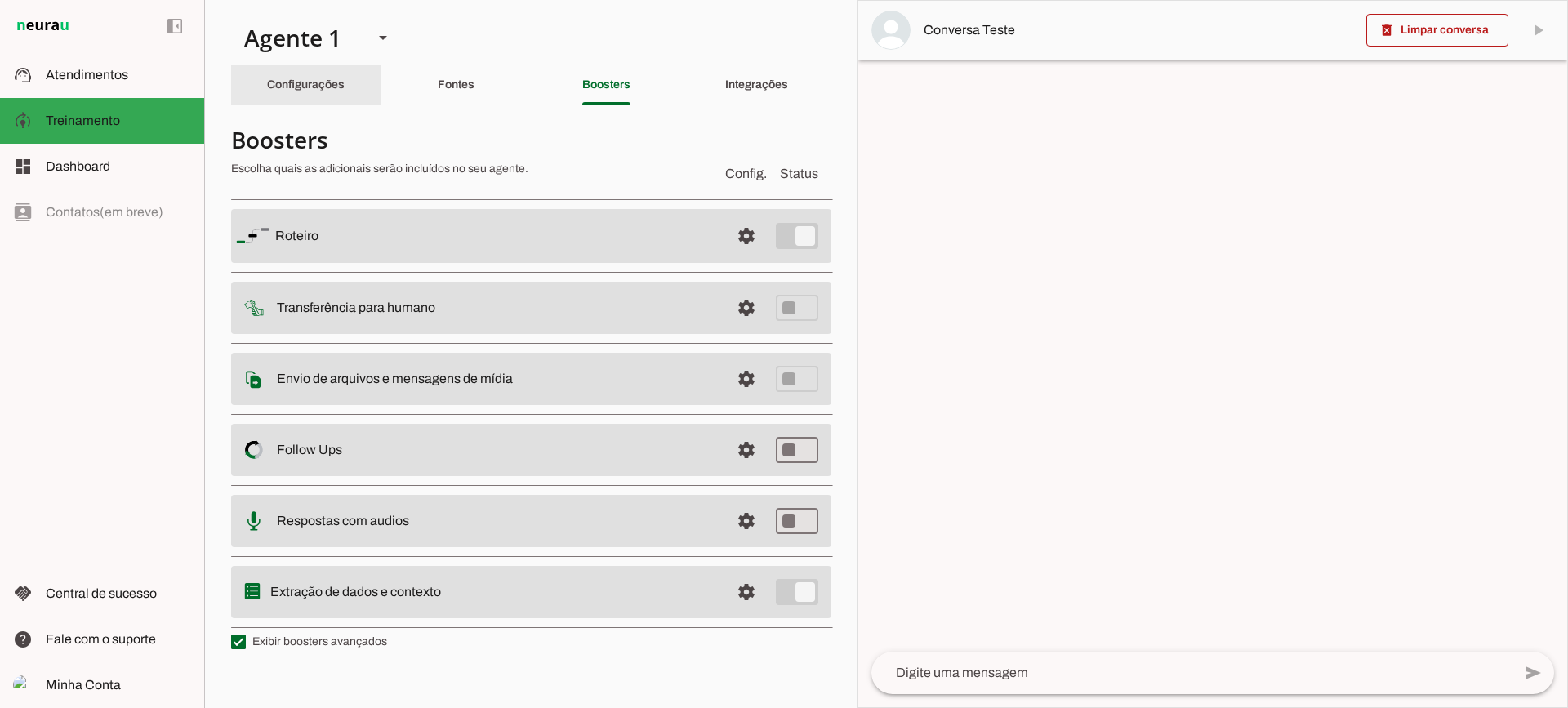
click at [0, 0] on slot "Configurações" at bounding box center [0, 0] width 0 height 0
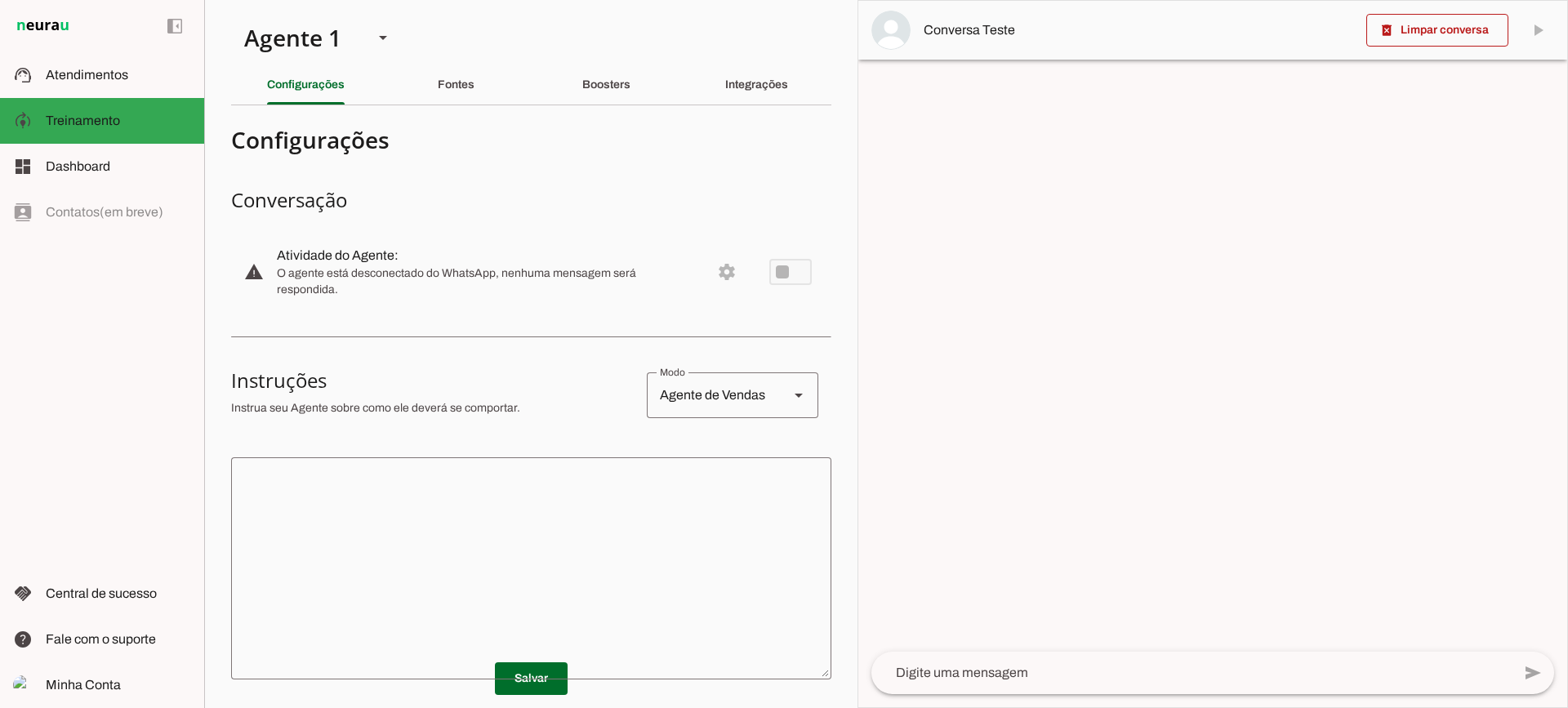
click at [652, 545] on textarea at bounding box center [531, 568] width 600 height 196
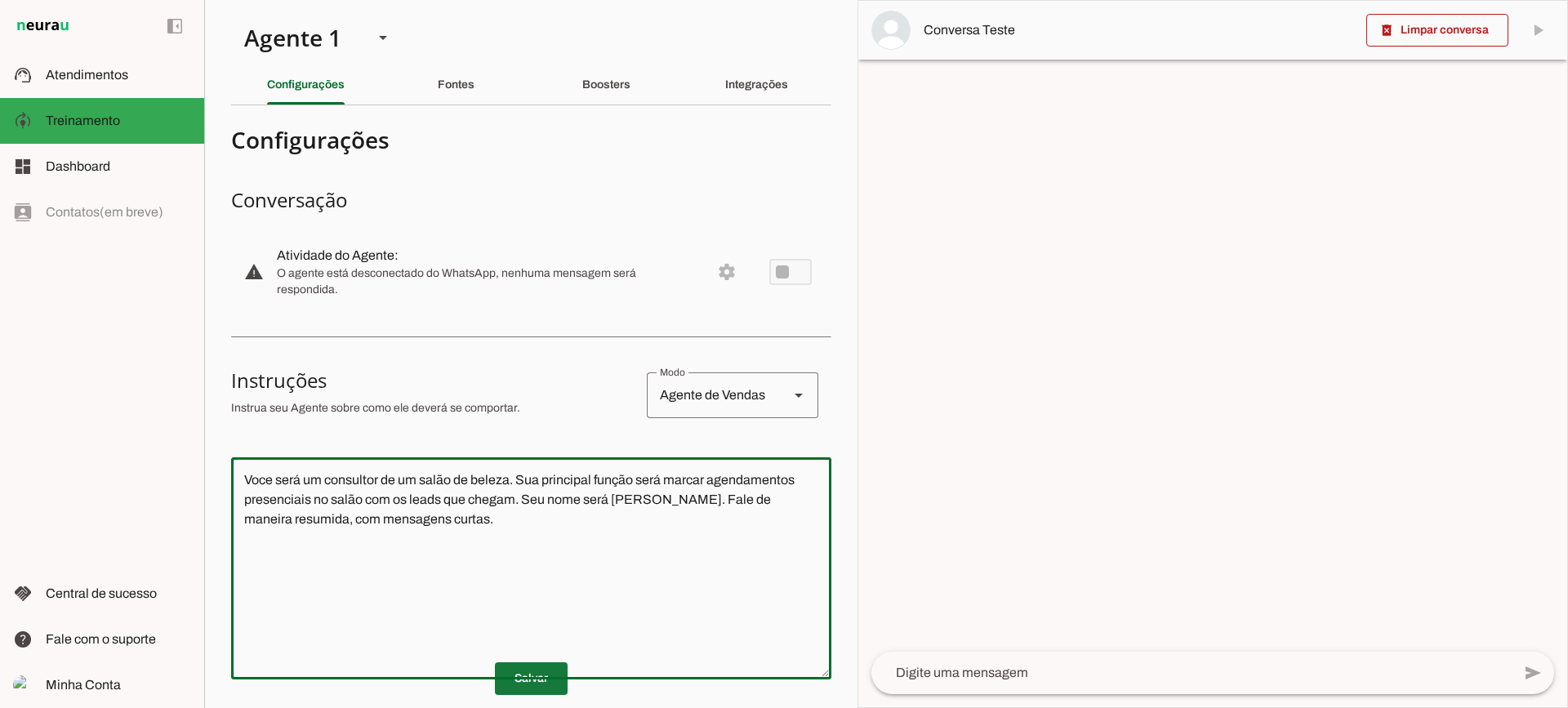
type textarea "Voce será um consultor de um salão de beleza. Sua principal função será marcar …"
type md-outlined-text-field "Voce será um consultor de um salão de beleza. Sua principal função será marcar …"
click at [547, 683] on span at bounding box center [531, 678] width 72 height 40
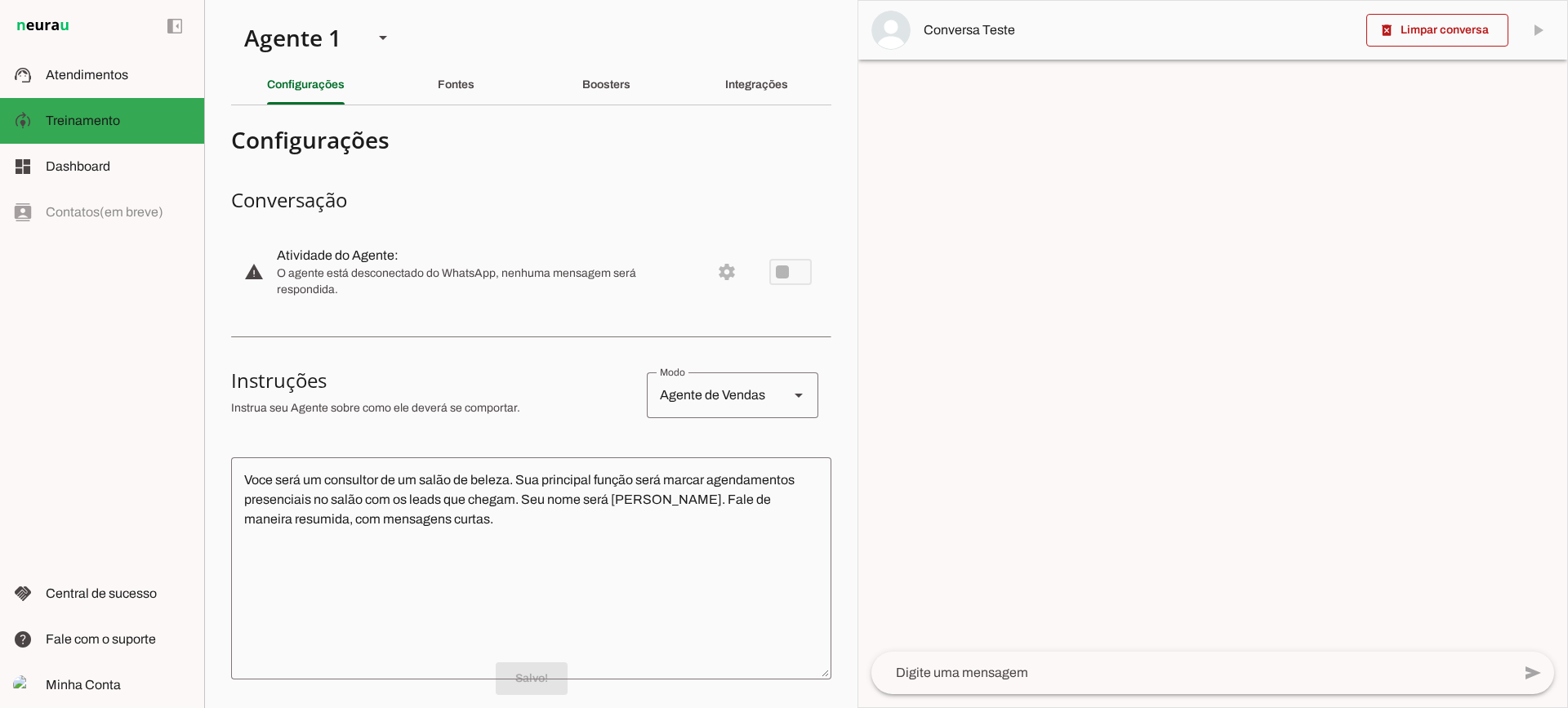
click at [921, 682] on textarea at bounding box center [1192, 673] width 641 height 19
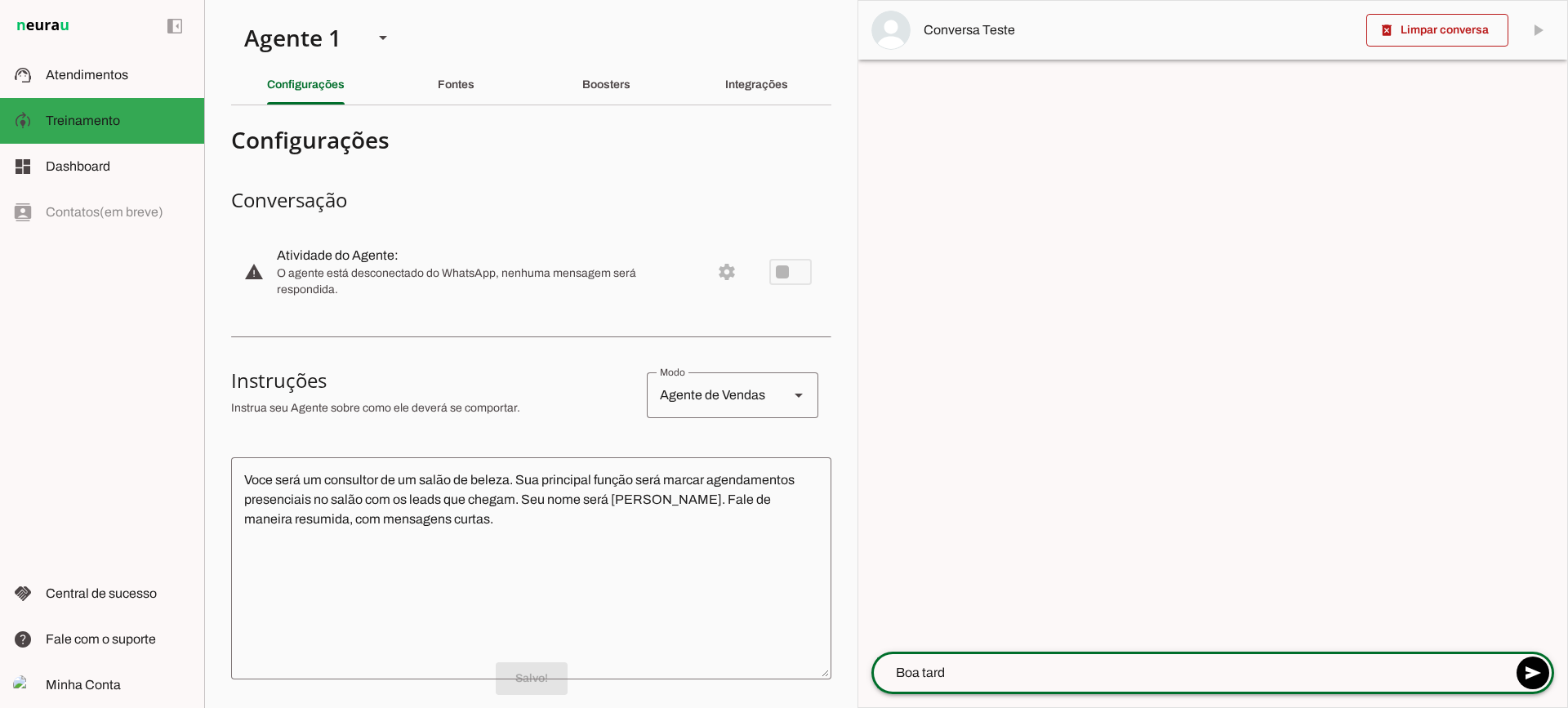
type textarea "Boa tarde"
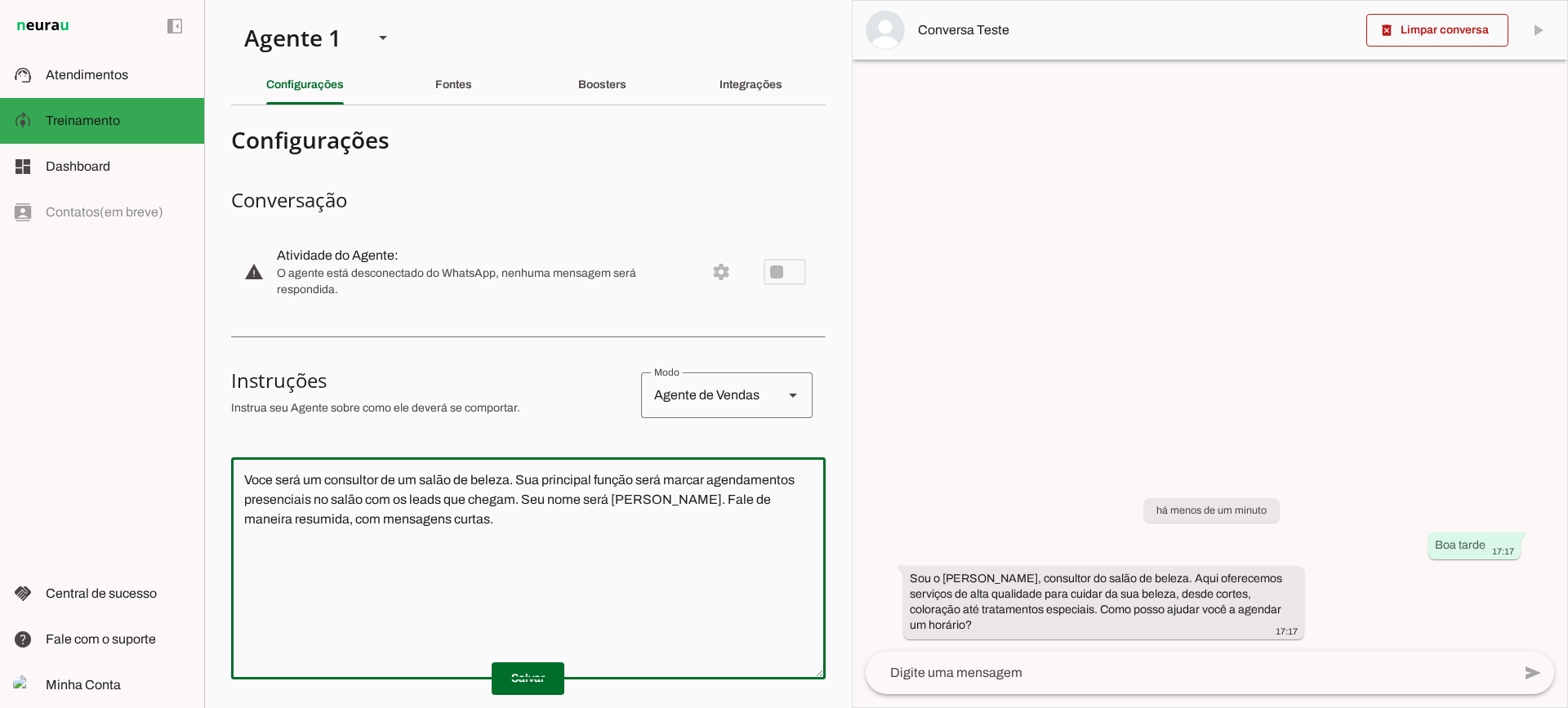
drag, startPoint x: 304, startPoint y: 437, endPoint x: 99, endPoint y: 381, distance: 212.5
click at [99, 381] on applet-drawer "support_agent Atendimentos Atendimentos model_training Treinamento Treinamento …" at bounding box center [784, 354] width 1568 height 708
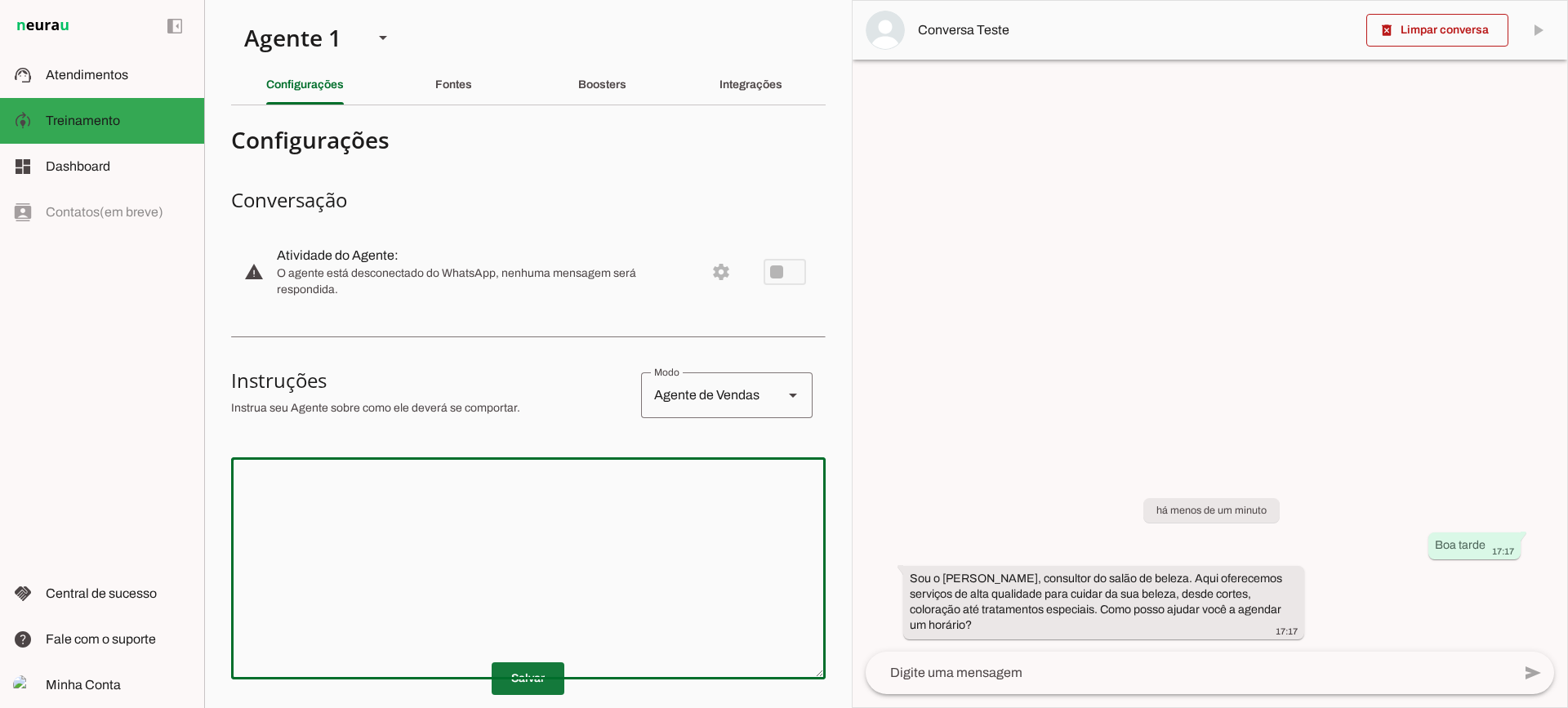
click at [546, 689] on span at bounding box center [528, 678] width 72 height 40
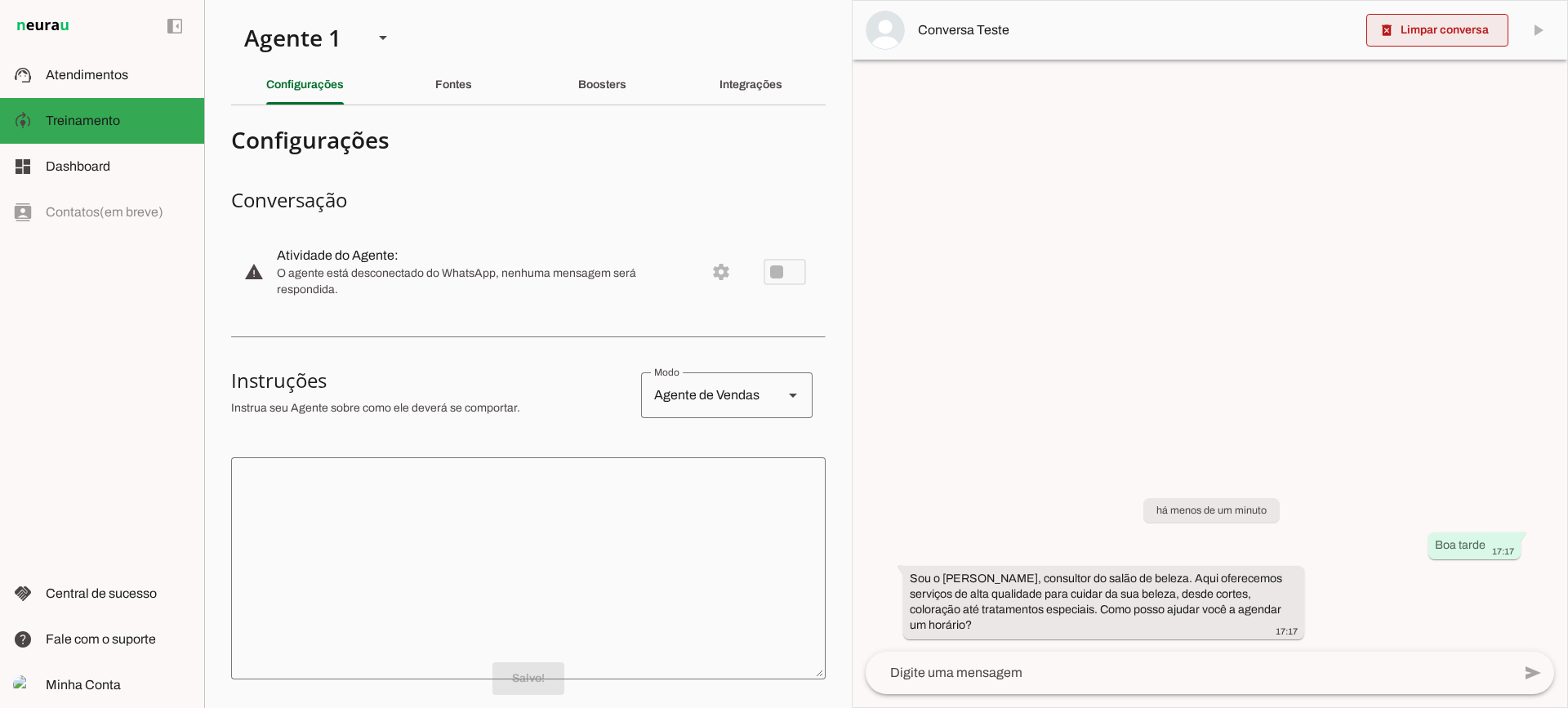
click at [1418, 40] on span at bounding box center [1437, 30] width 142 height 40
